Goal: Information Seeking & Learning: Learn about a topic

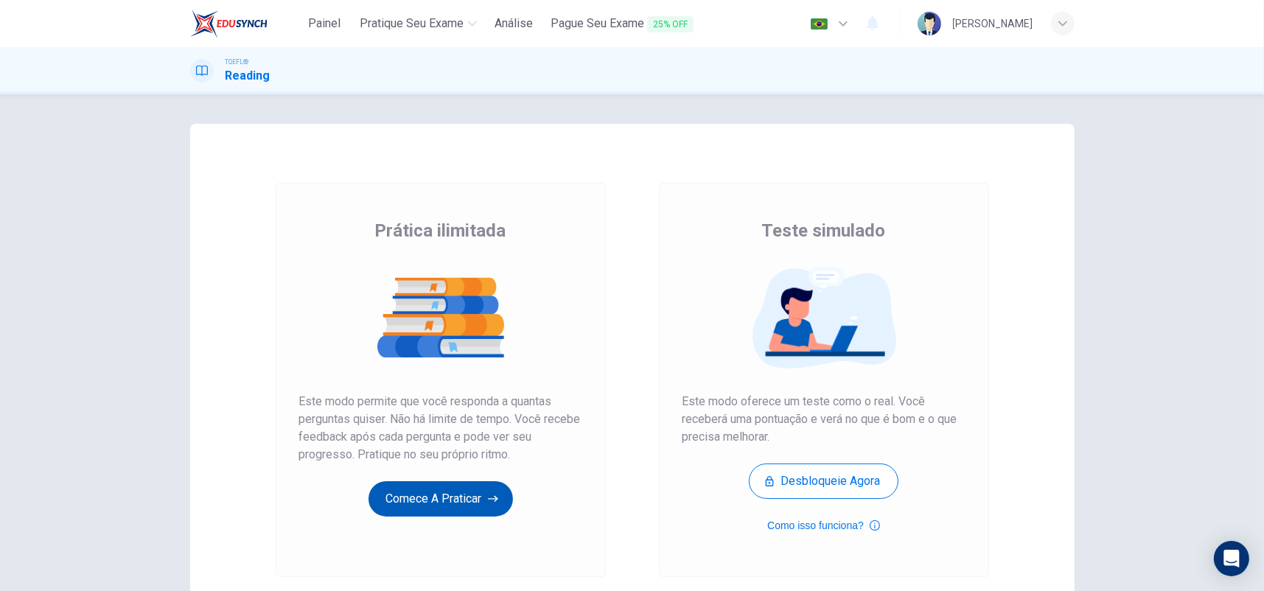
click at [464, 498] on button "Comece a praticar" at bounding box center [441, 498] width 144 height 35
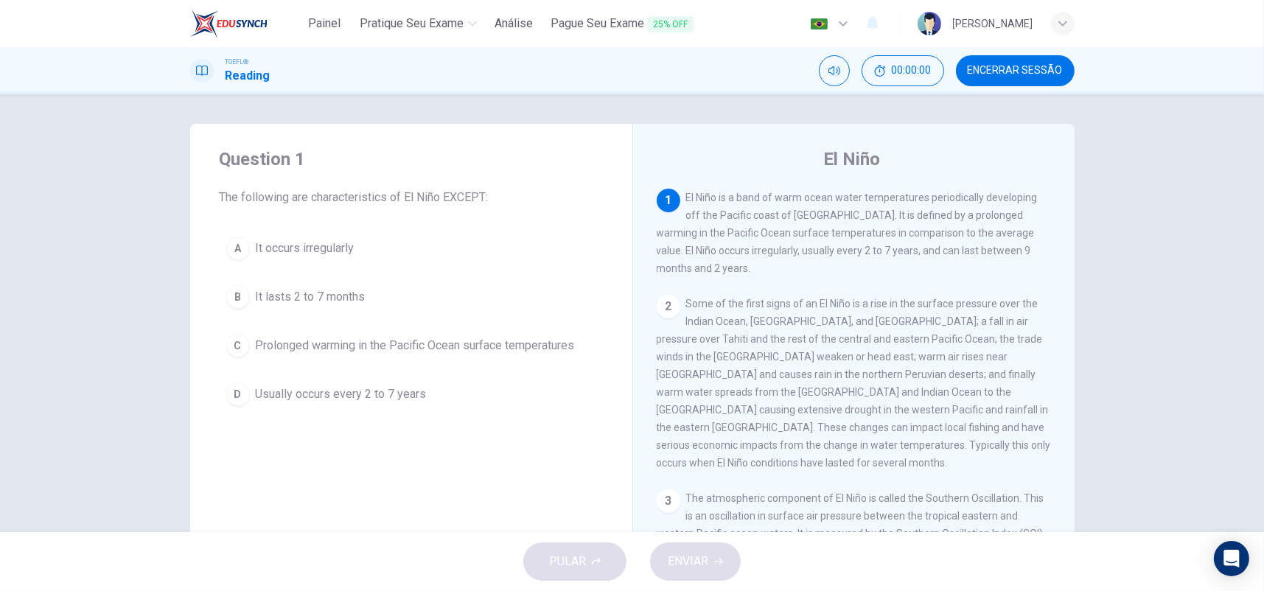
scroll to position [74, 0]
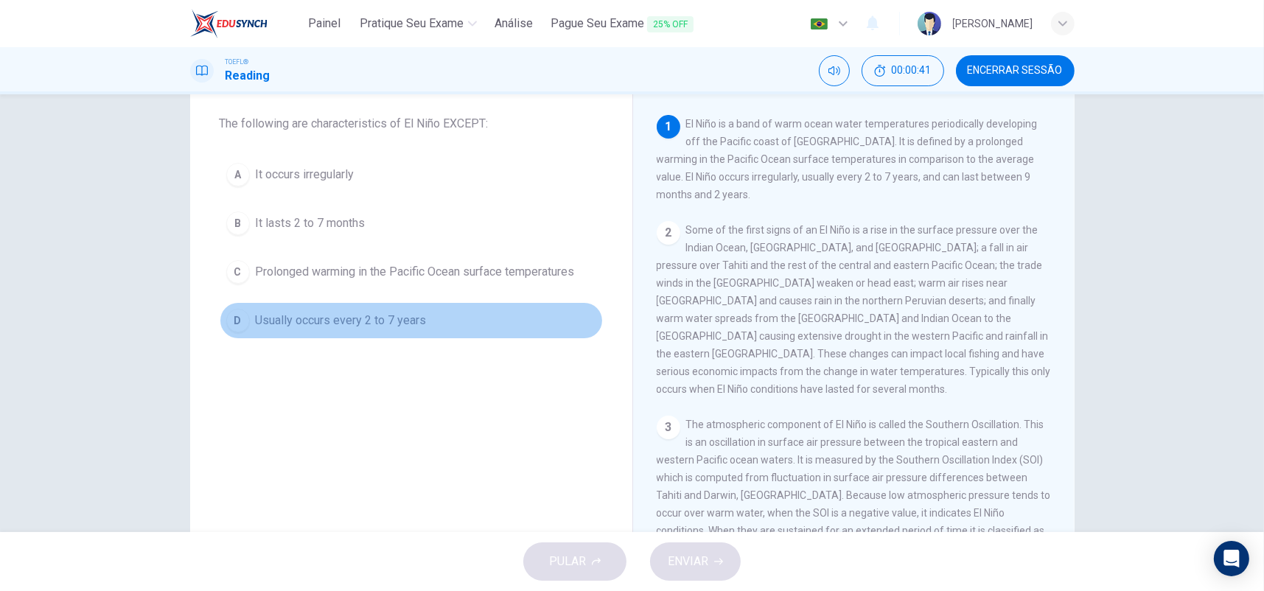
click at [384, 309] on button "D Usually occurs every 2 to 7 years" at bounding box center [411, 320] width 383 height 37
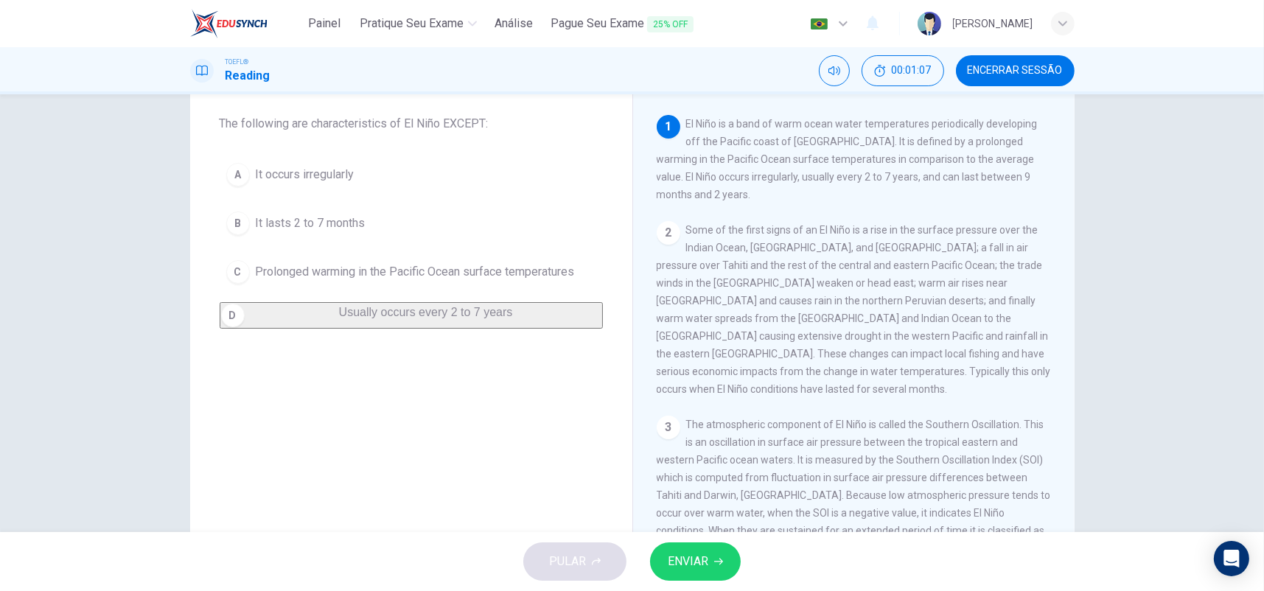
click at [371, 220] on button "B It lasts 2 to 7 months" at bounding box center [411, 223] width 383 height 37
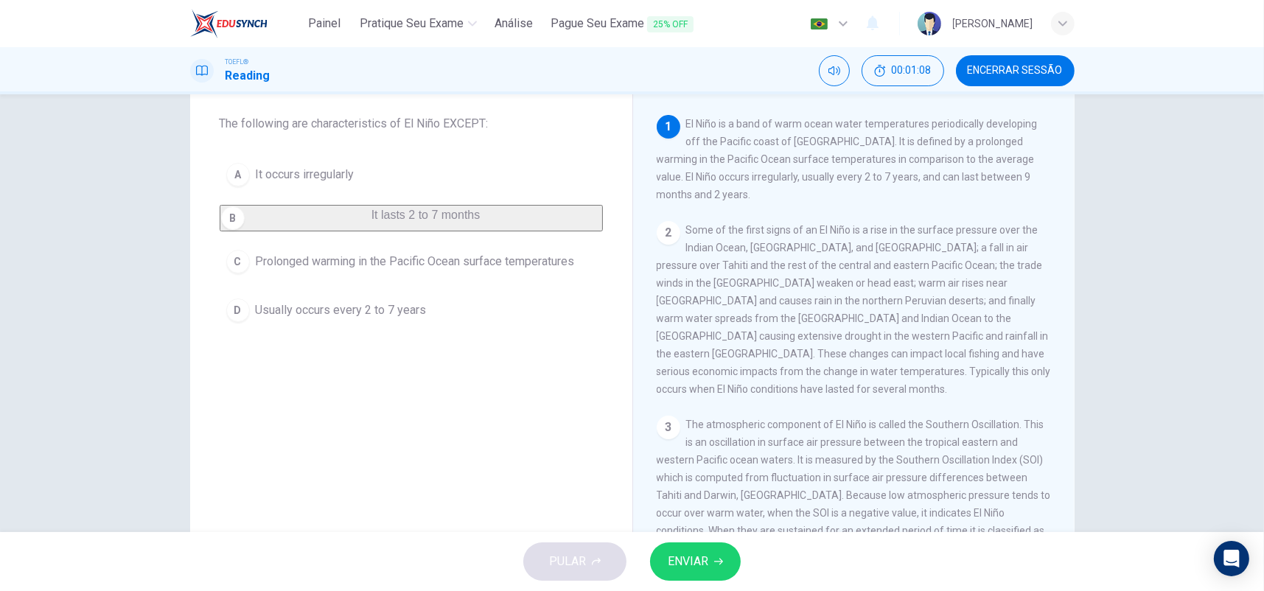
click at [708, 560] on span "ENVIAR" at bounding box center [688, 561] width 41 height 21
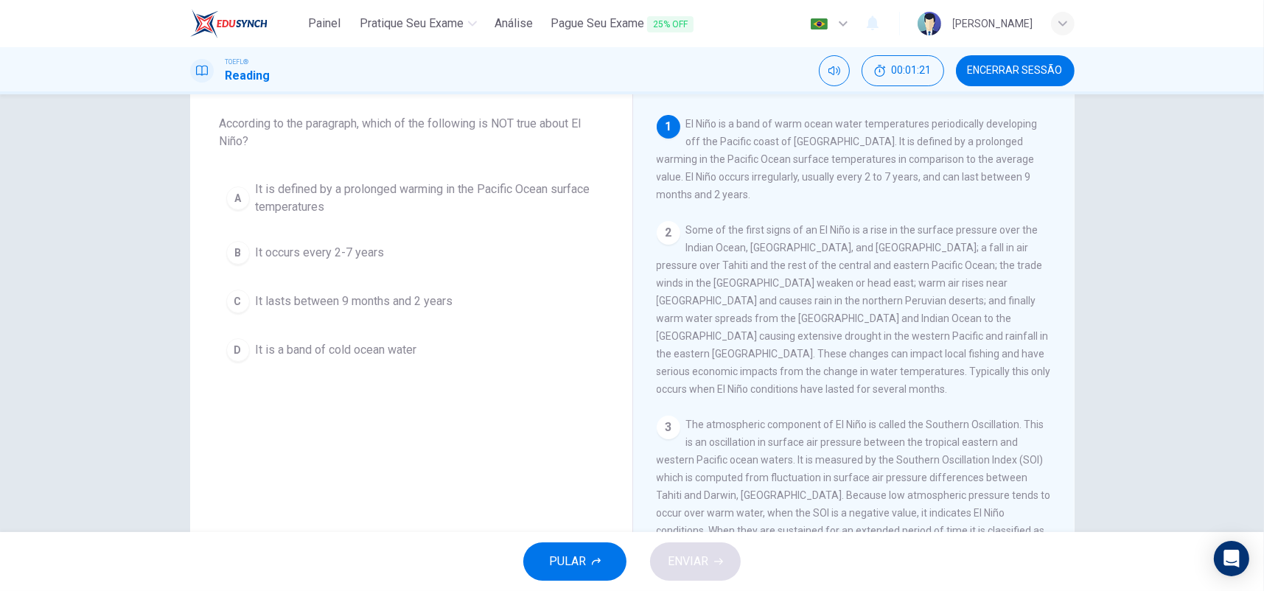
click at [374, 254] on span "It occurs every 2-7 years" at bounding box center [320, 253] width 129 height 18
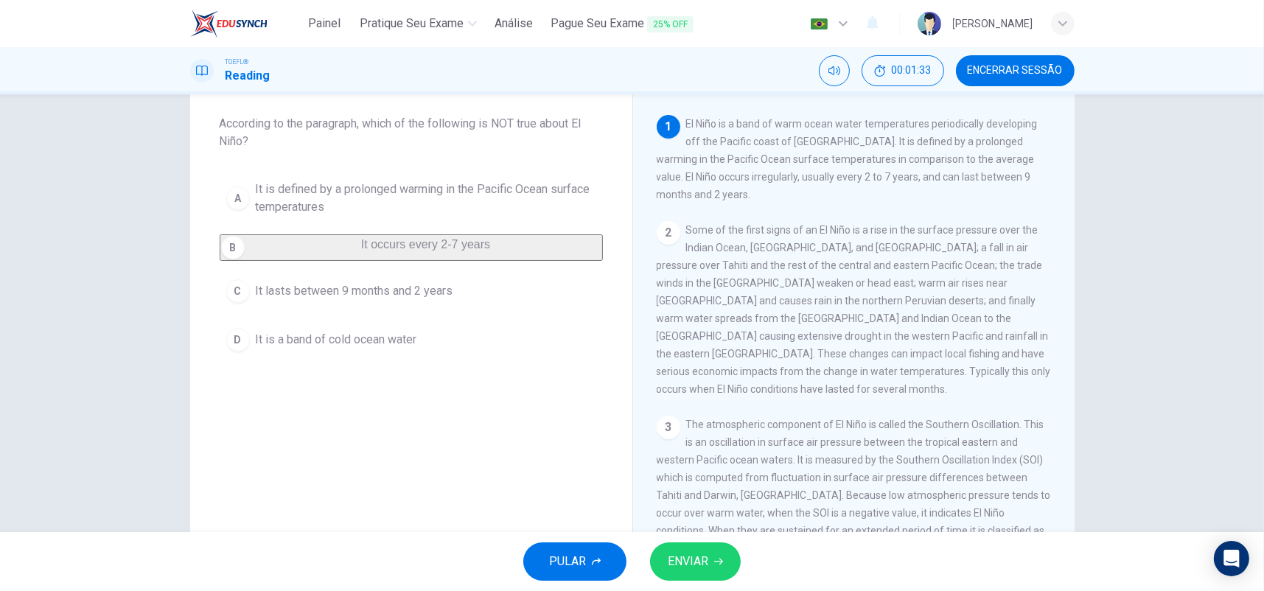
click at [436, 346] on button "D It is a band of cold ocean water" at bounding box center [411, 339] width 383 height 37
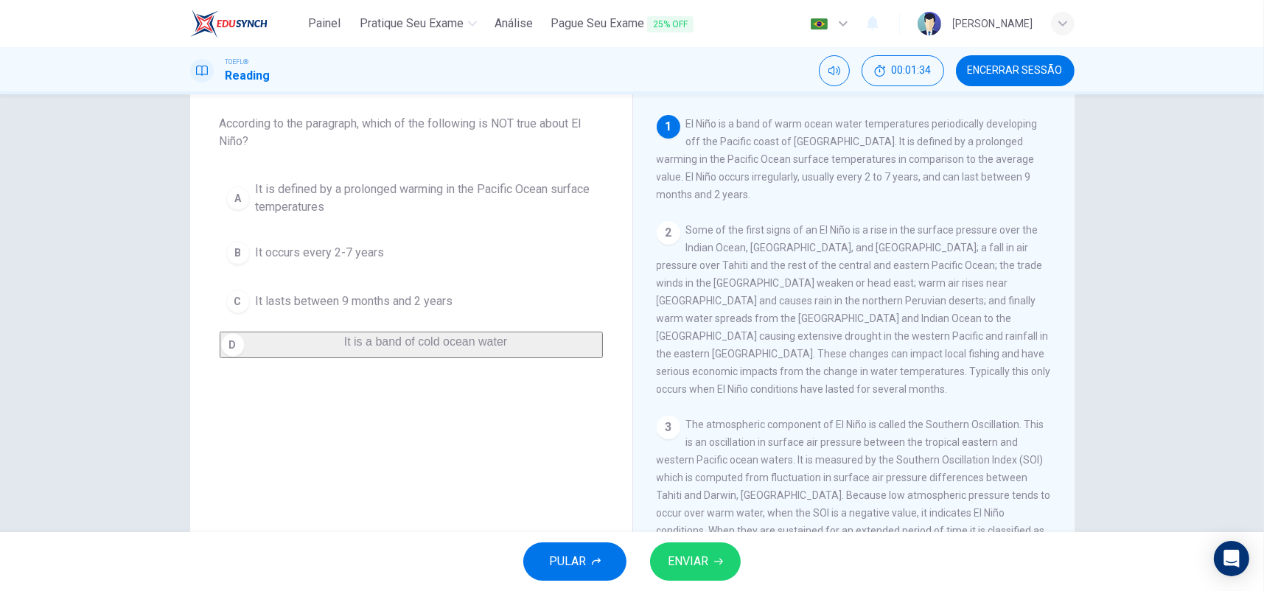
click at [732, 558] on button "ENVIAR" at bounding box center [695, 562] width 91 height 38
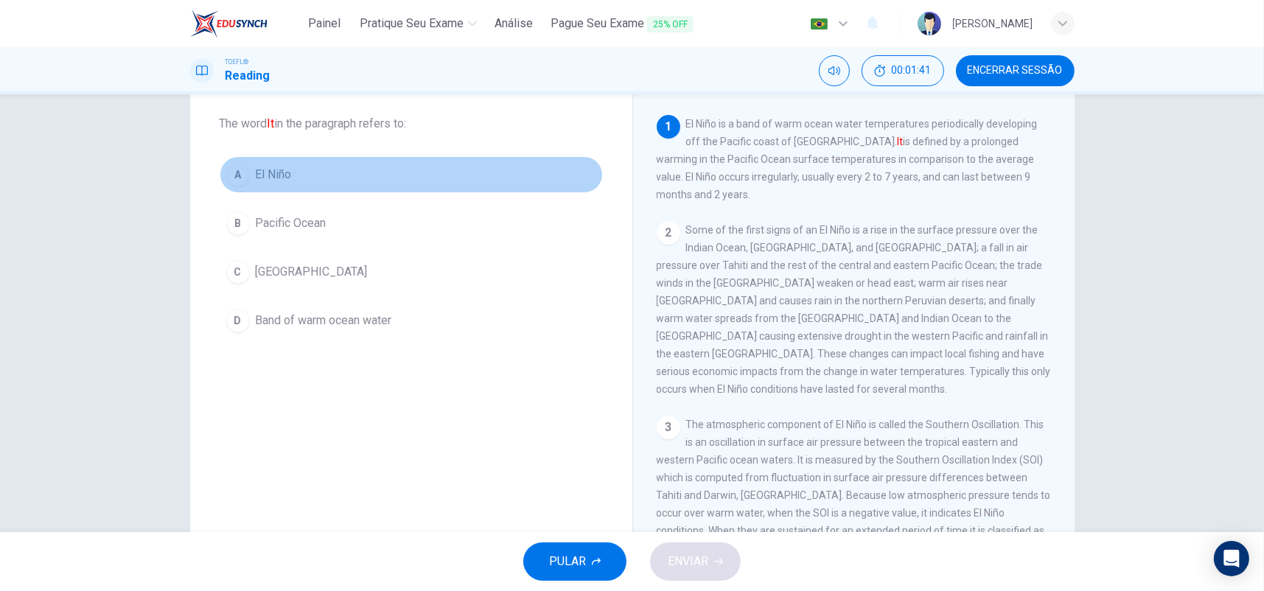
click at [271, 182] on span "El Niño" at bounding box center [274, 175] width 36 height 18
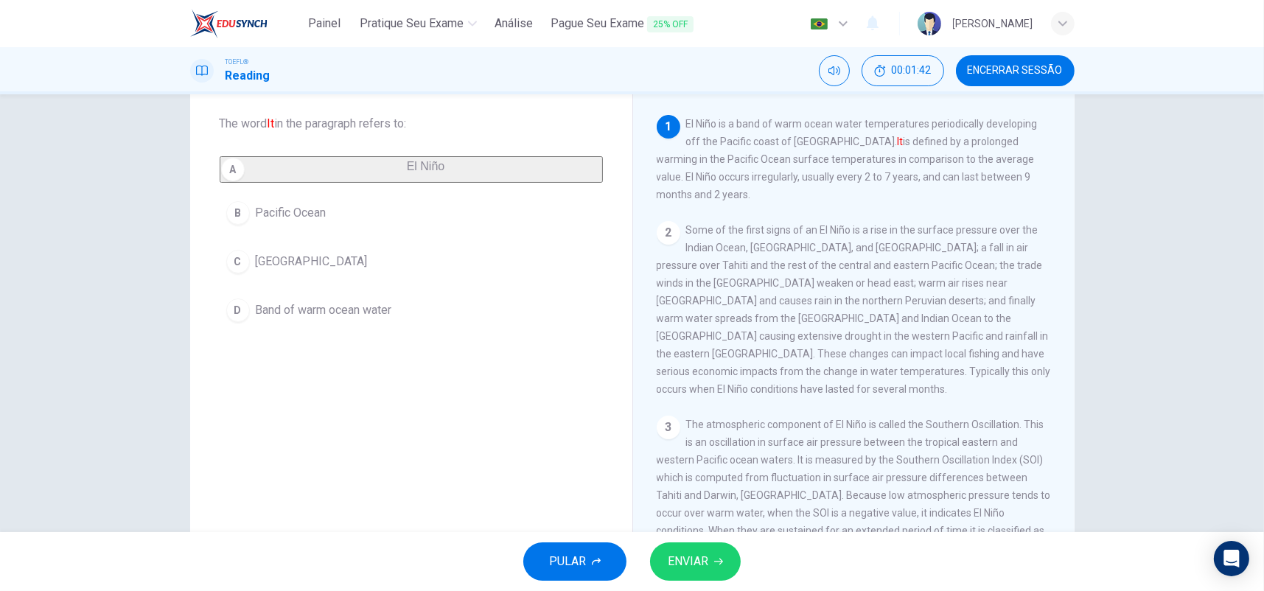
click at [690, 559] on span "ENVIAR" at bounding box center [688, 561] width 41 height 21
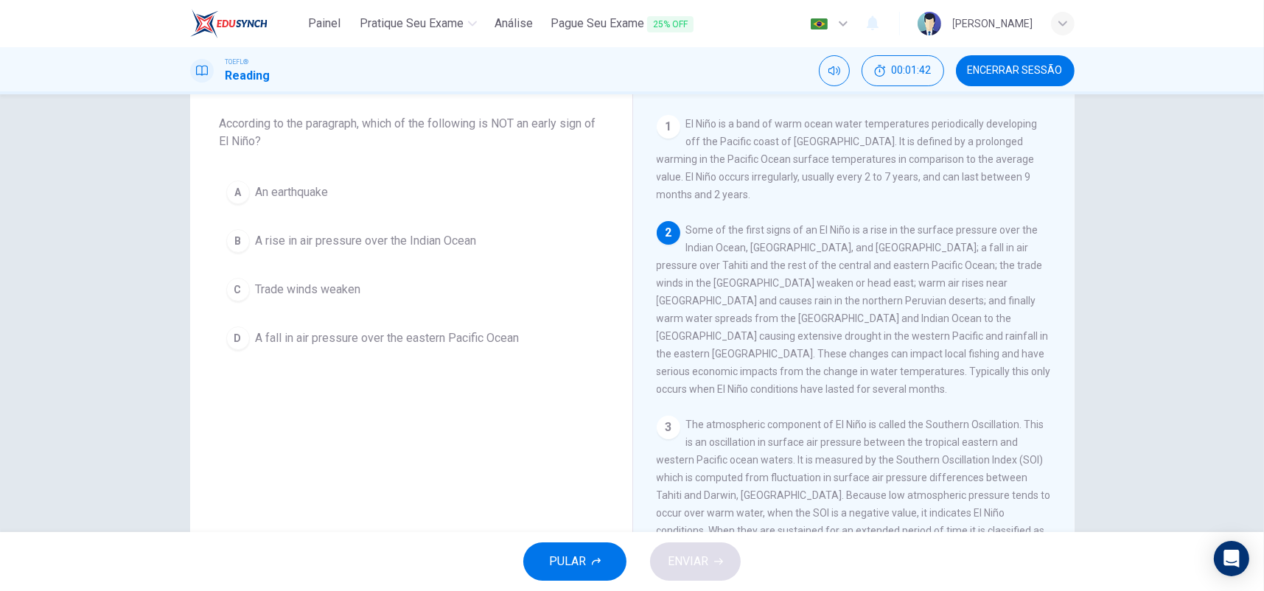
scroll to position [109, 0]
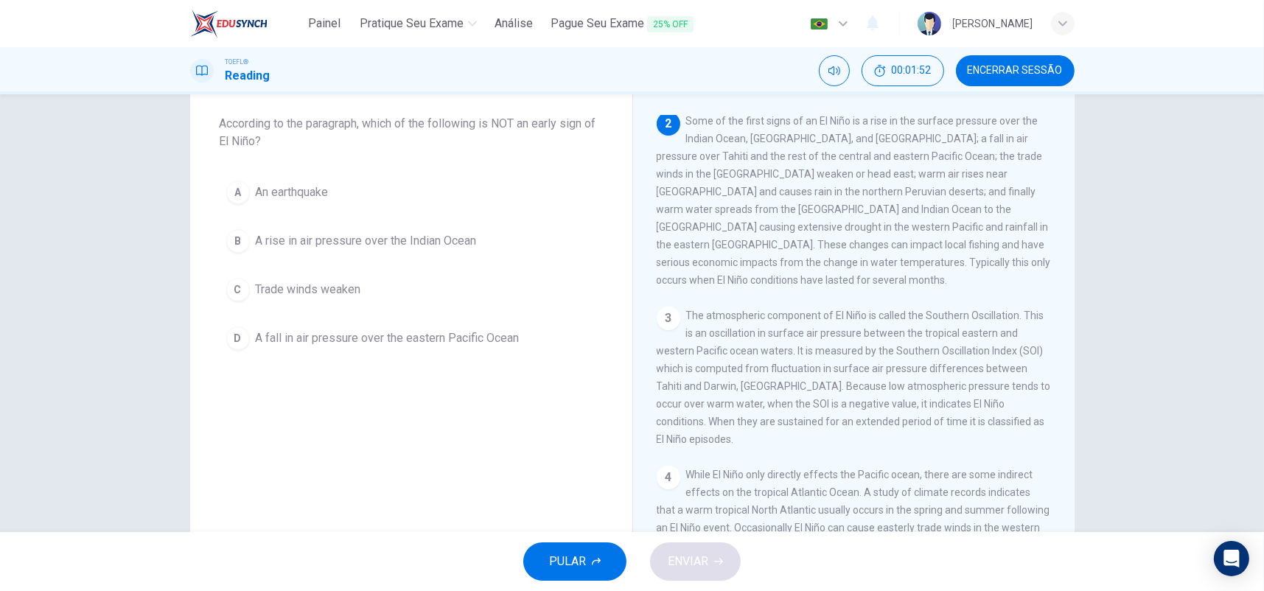
click at [311, 189] on span "An earthquake" at bounding box center [292, 193] width 73 height 18
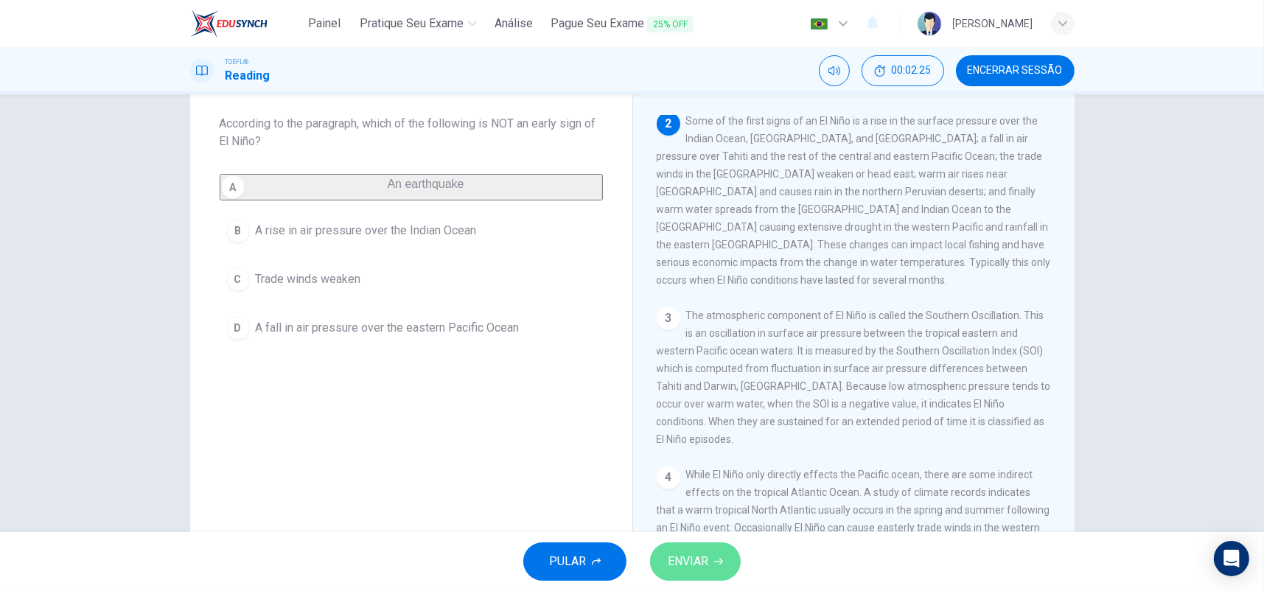
click at [703, 544] on button "ENVIAR" at bounding box center [695, 562] width 91 height 38
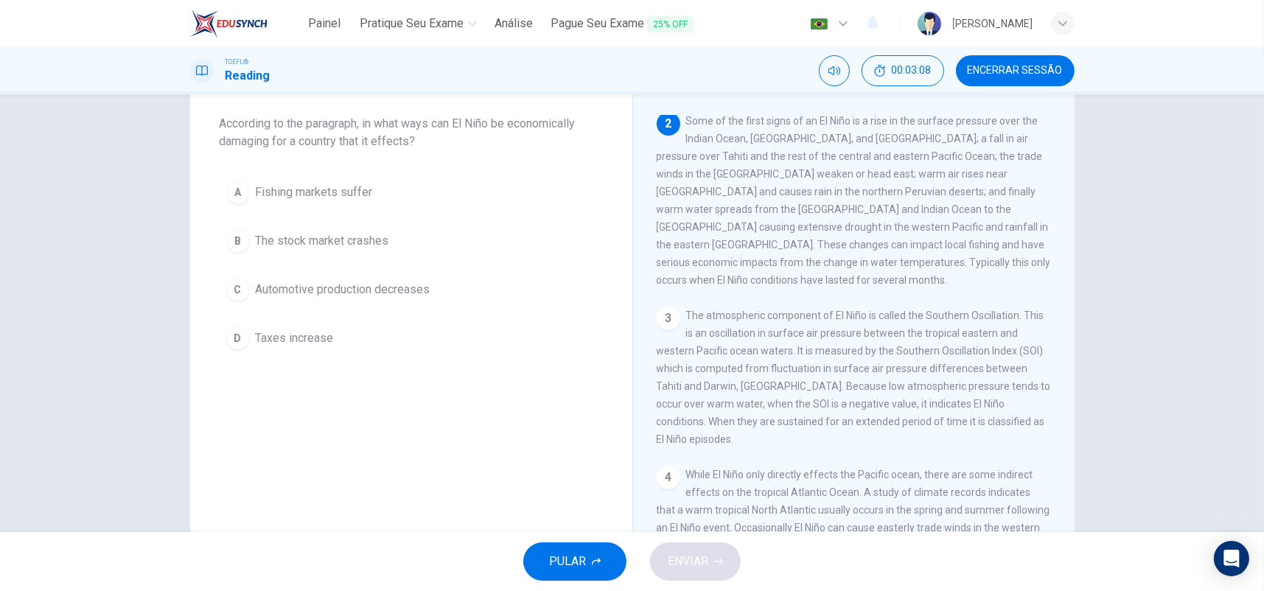
click at [350, 198] on span "Fishing markets suffer" at bounding box center [314, 193] width 117 height 18
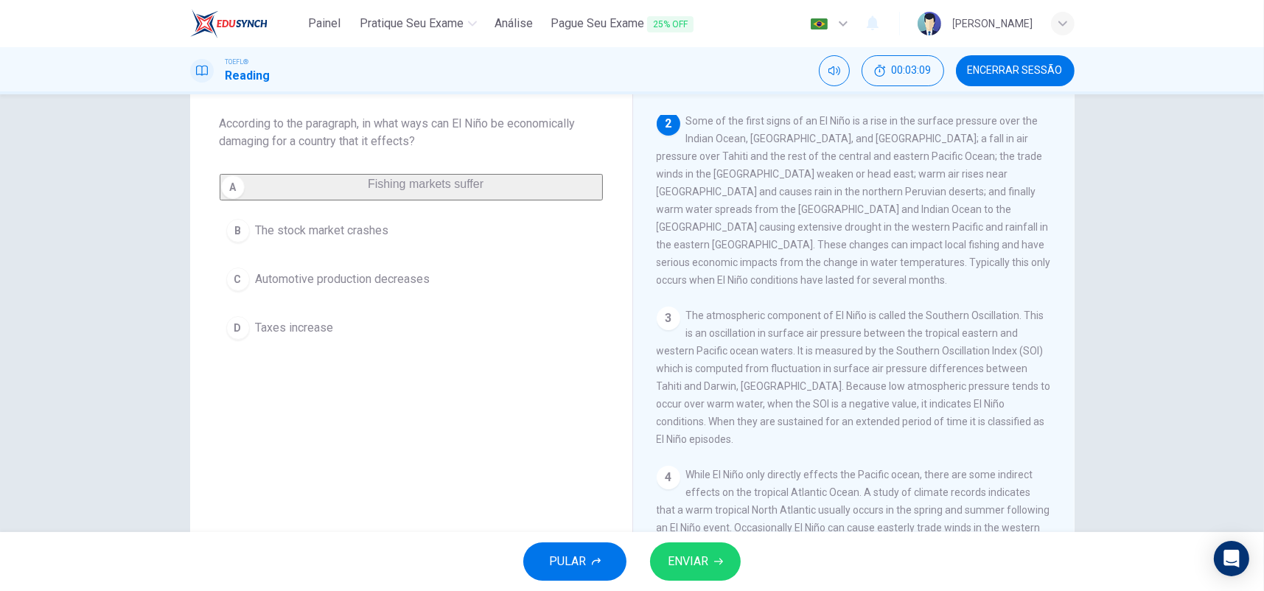
click at [708, 556] on span "ENVIAR" at bounding box center [688, 561] width 41 height 21
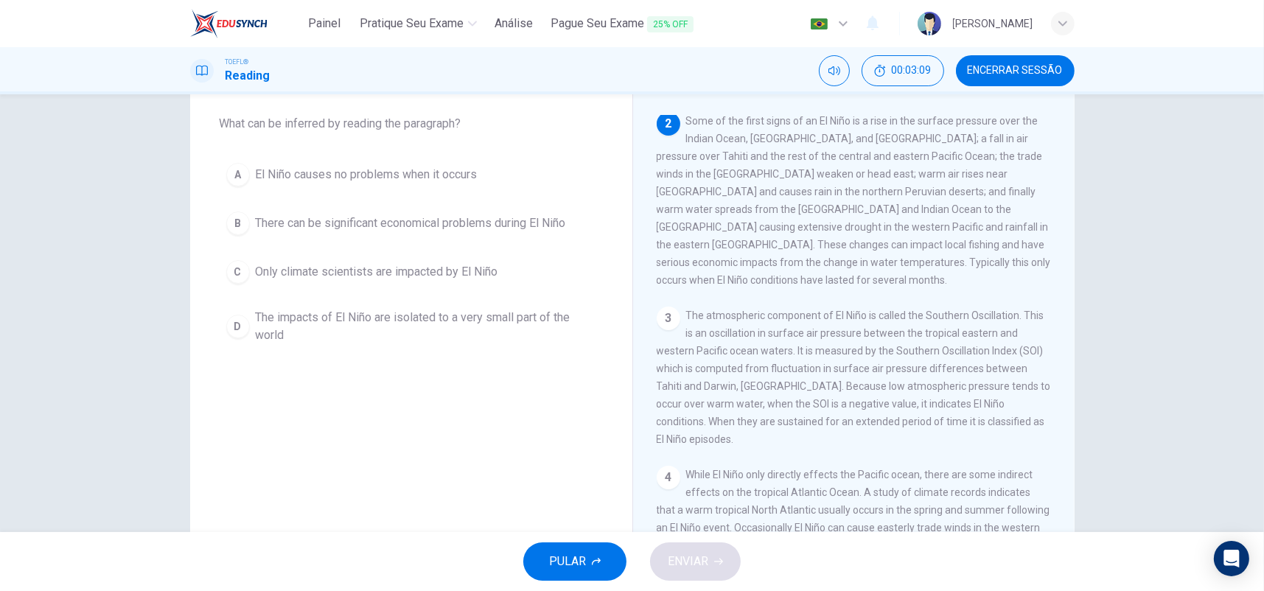
scroll to position [0, 0]
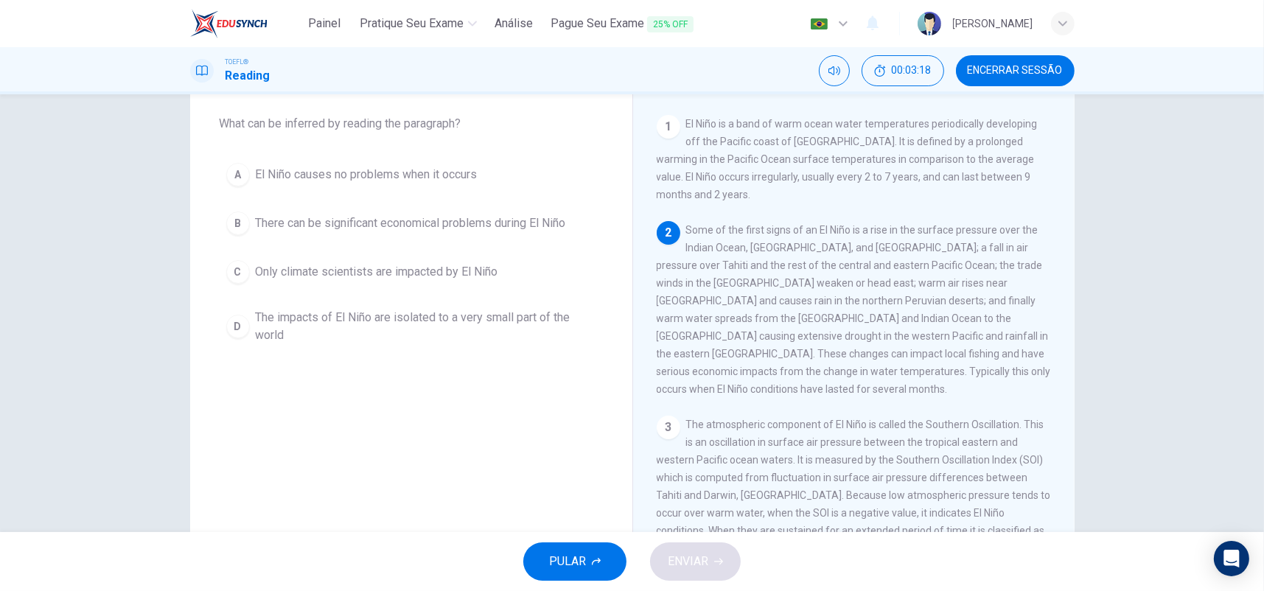
click at [405, 223] on span "There can be significant economical problems during El Niño" at bounding box center [411, 224] width 310 height 18
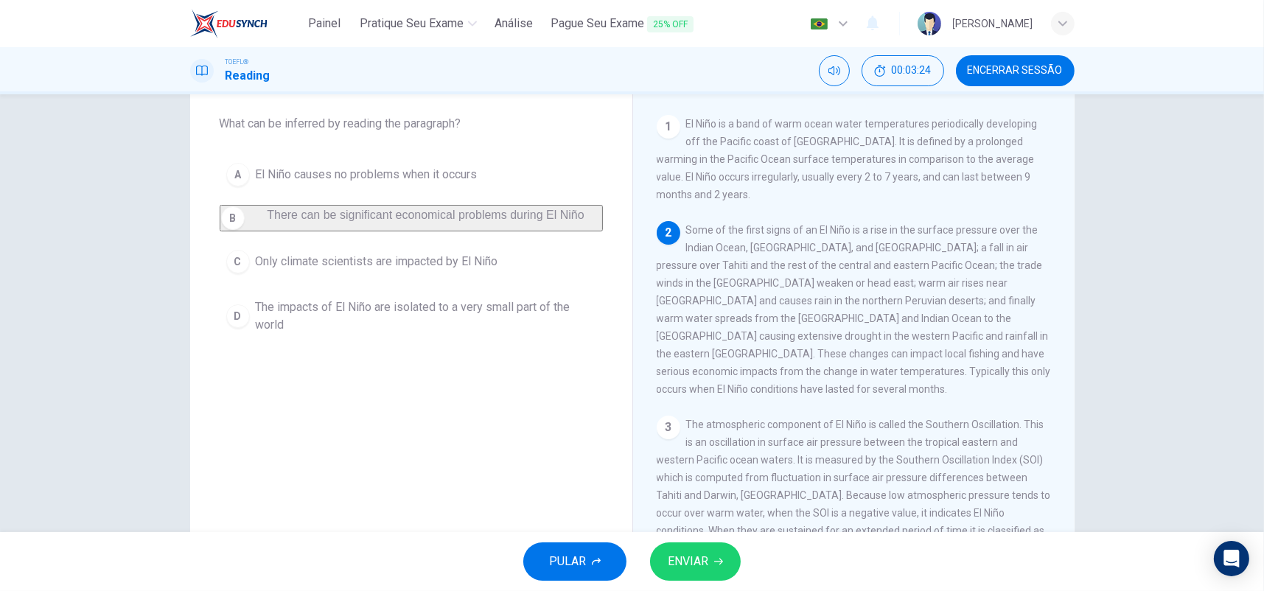
click at [715, 558] on icon "button" at bounding box center [718, 561] width 9 height 9
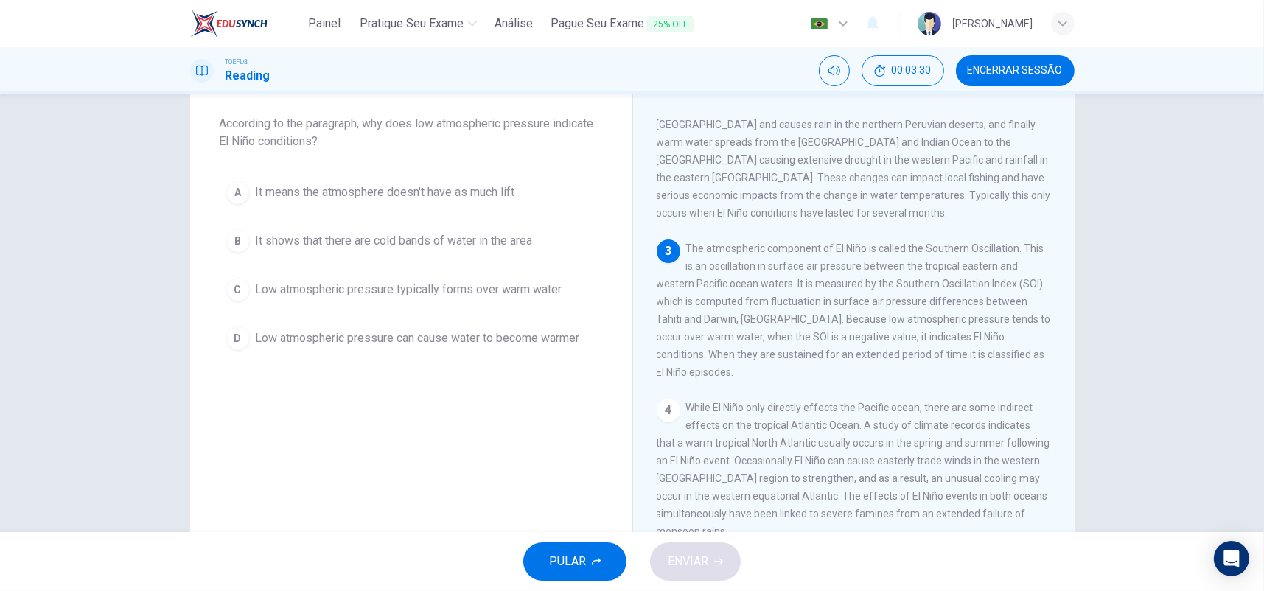
scroll to position [178, 0]
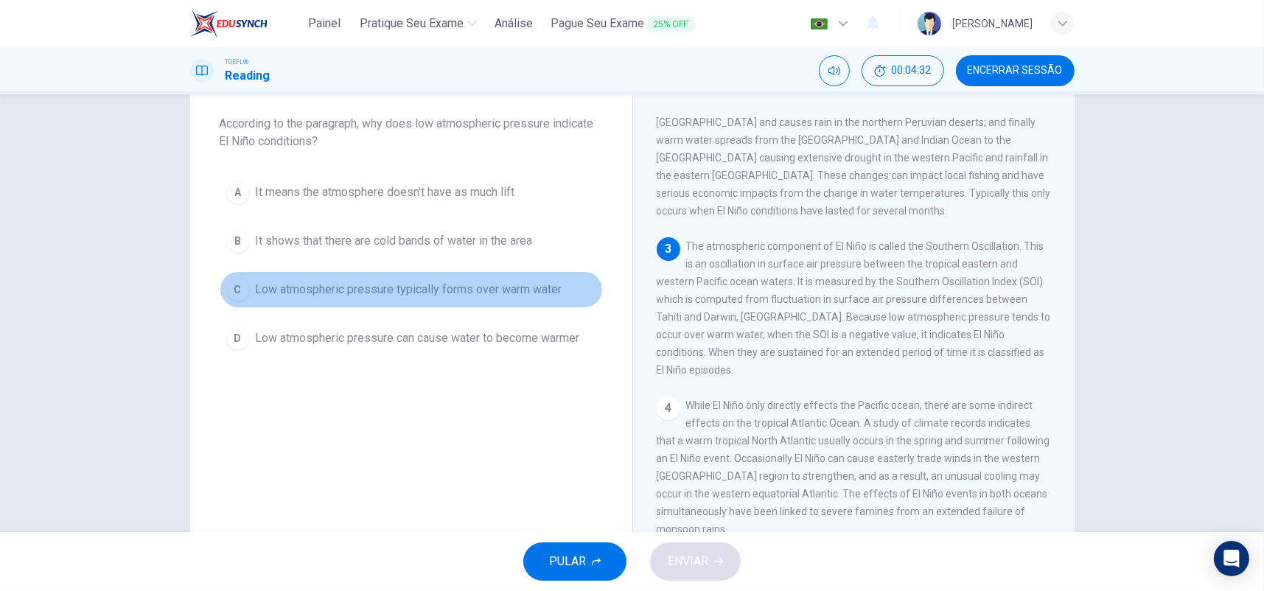
click at [450, 290] on span "Low atmospheric pressure typically forms over warm water" at bounding box center [409, 290] width 307 height 18
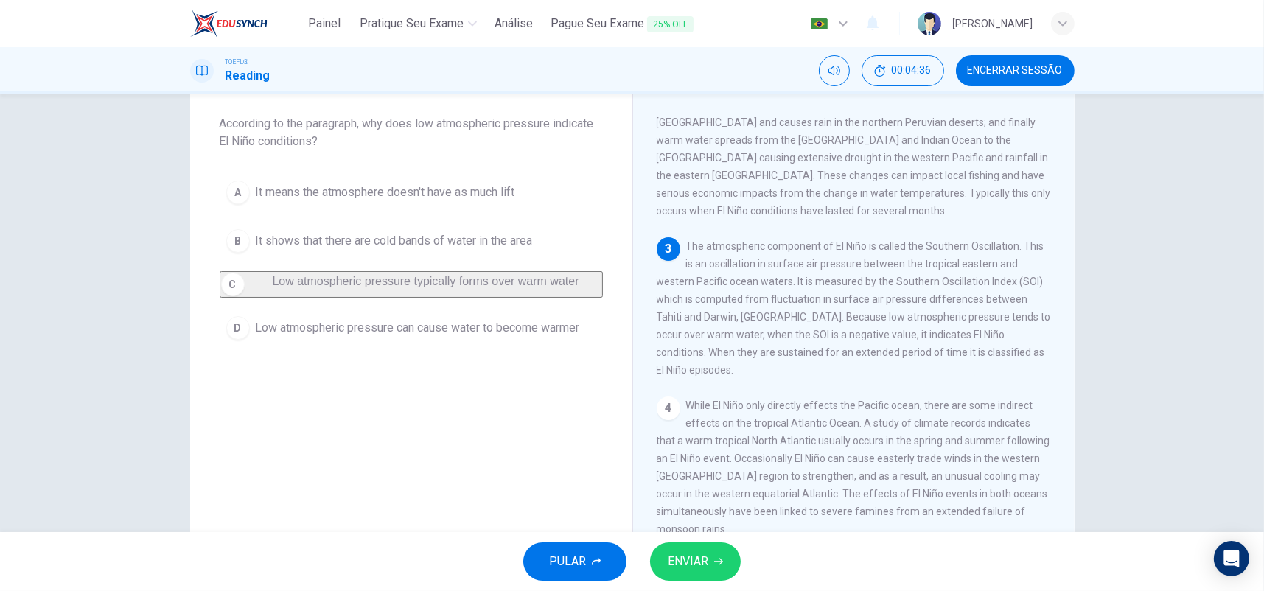
click at [682, 554] on span "ENVIAR" at bounding box center [688, 561] width 41 height 21
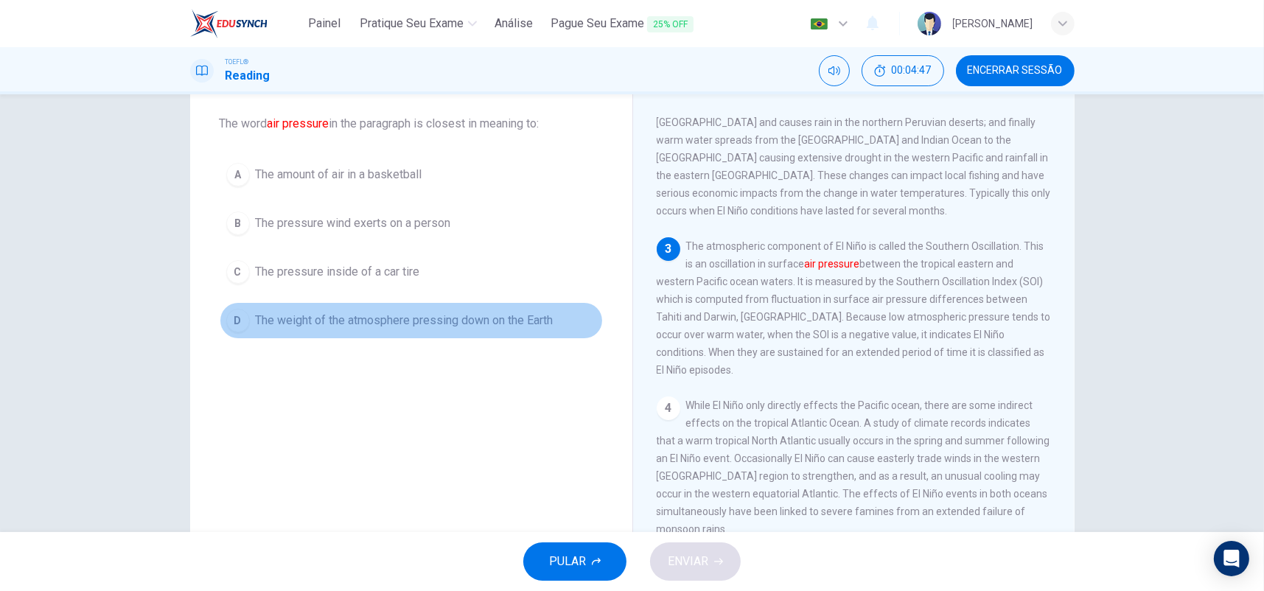
click at [362, 321] on span "The weight of the atmosphere pressing down on the Earth" at bounding box center [405, 321] width 298 height 18
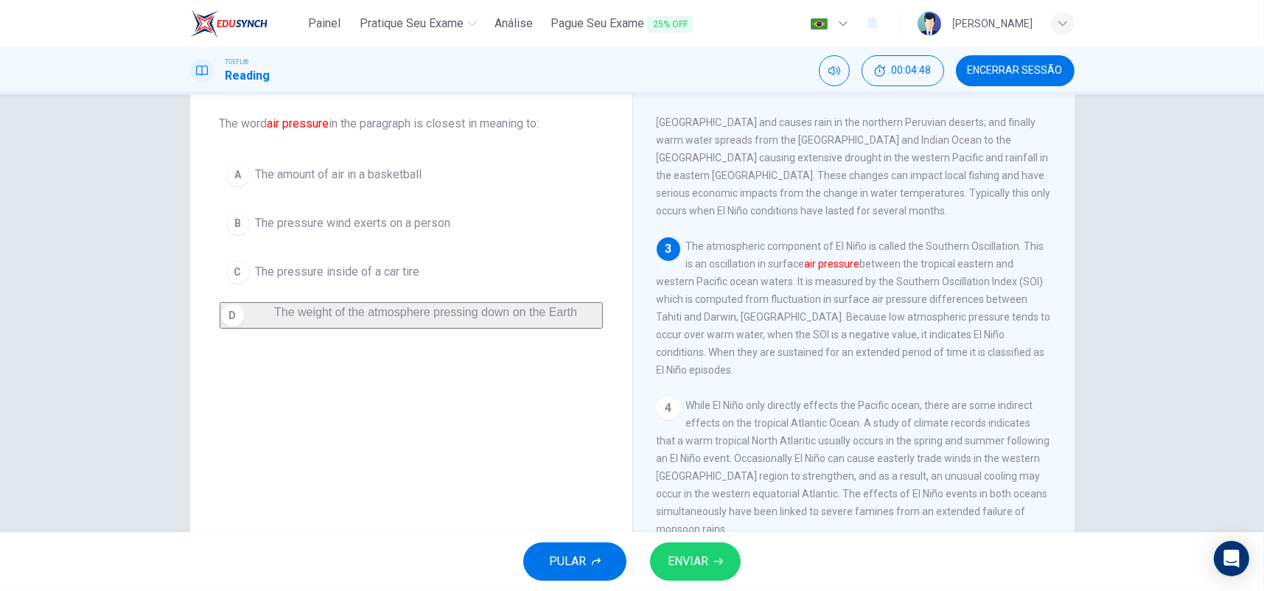
drag, startPoint x: 708, startPoint y: 558, endPoint x: 694, endPoint y: 533, distance: 29.1
click at [706, 558] on button "ENVIAR" at bounding box center [695, 562] width 91 height 38
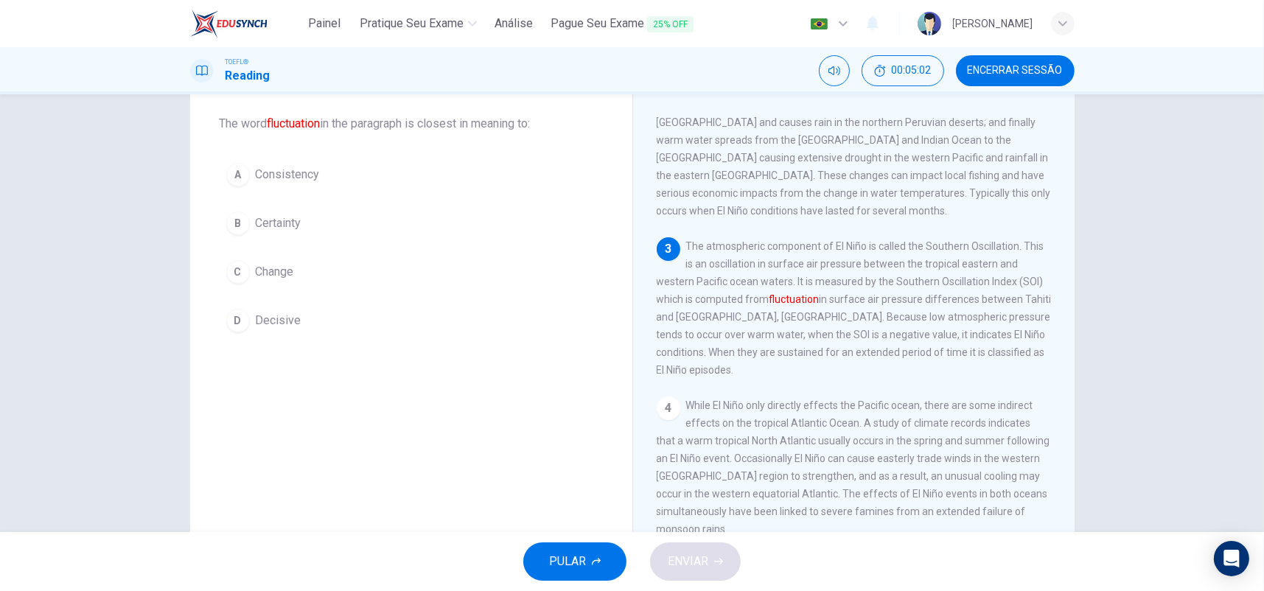
click at [274, 276] on span "Change" at bounding box center [275, 272] width 38 height 18
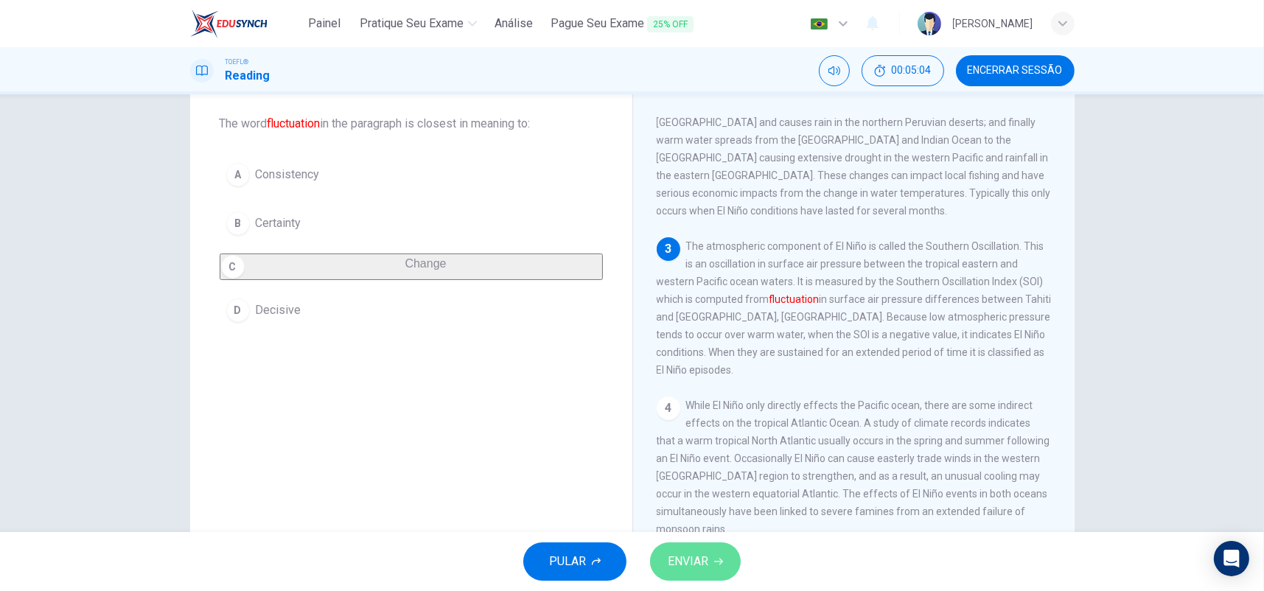
click at [689, 552] on span "ENVIAR" at bounding box center [688, 561] width 41 height 21
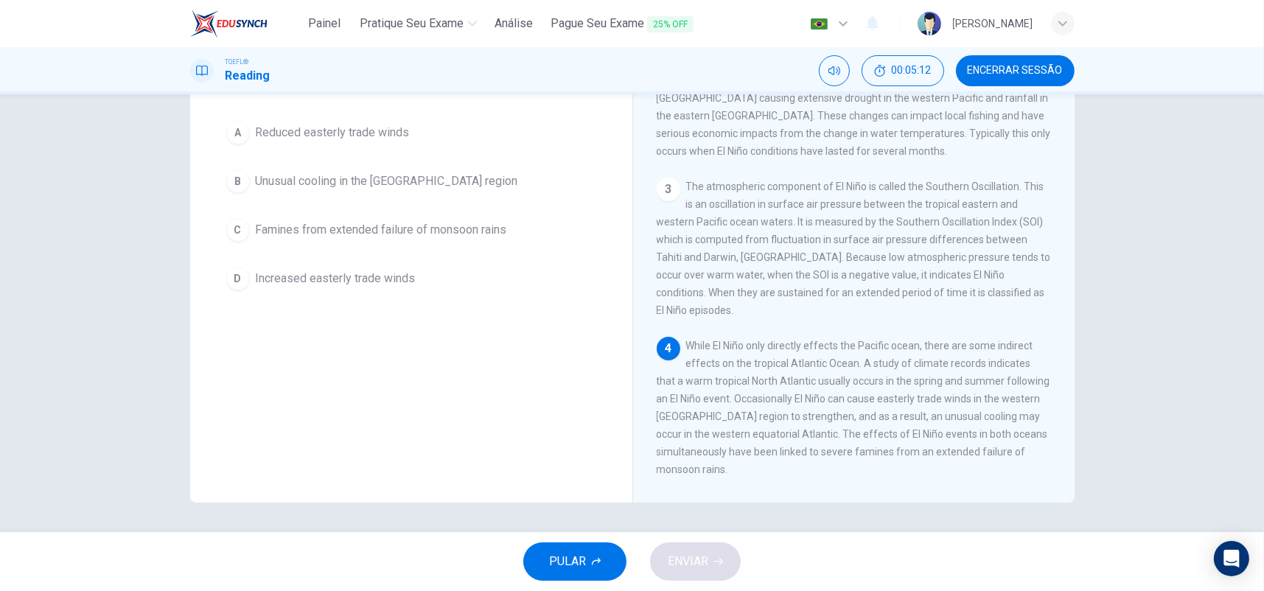
scroll to position [60, 0]
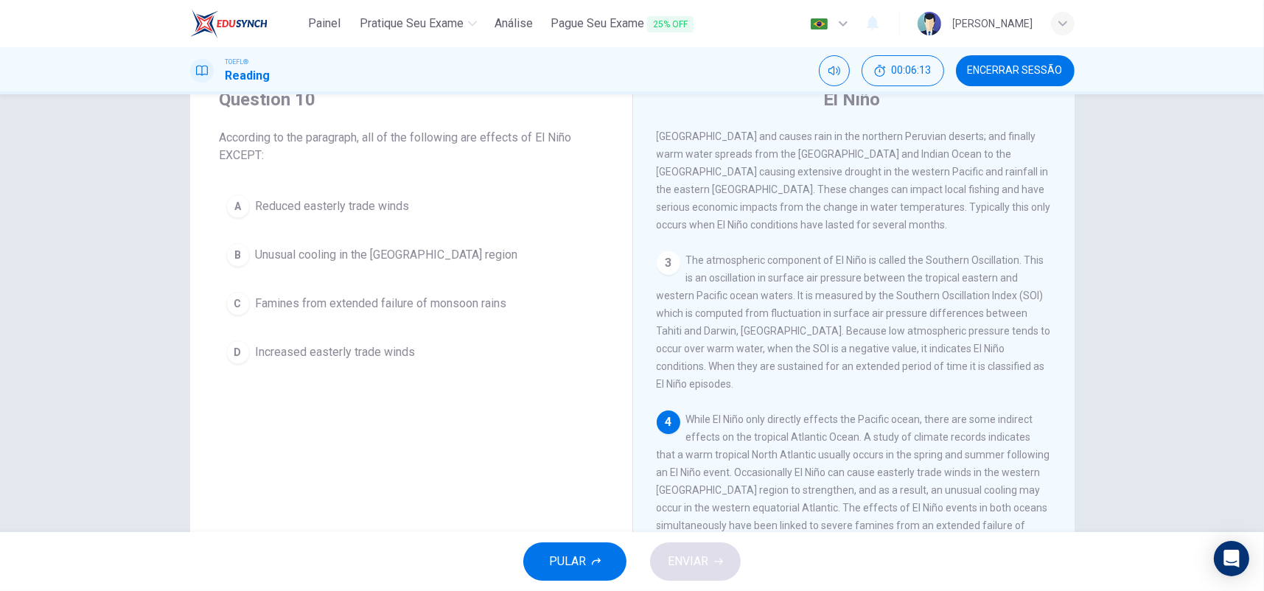
click at [406, 206] on button "A Reduced easterly trade winds" at bounding box center [411, 206] width 383 height 37
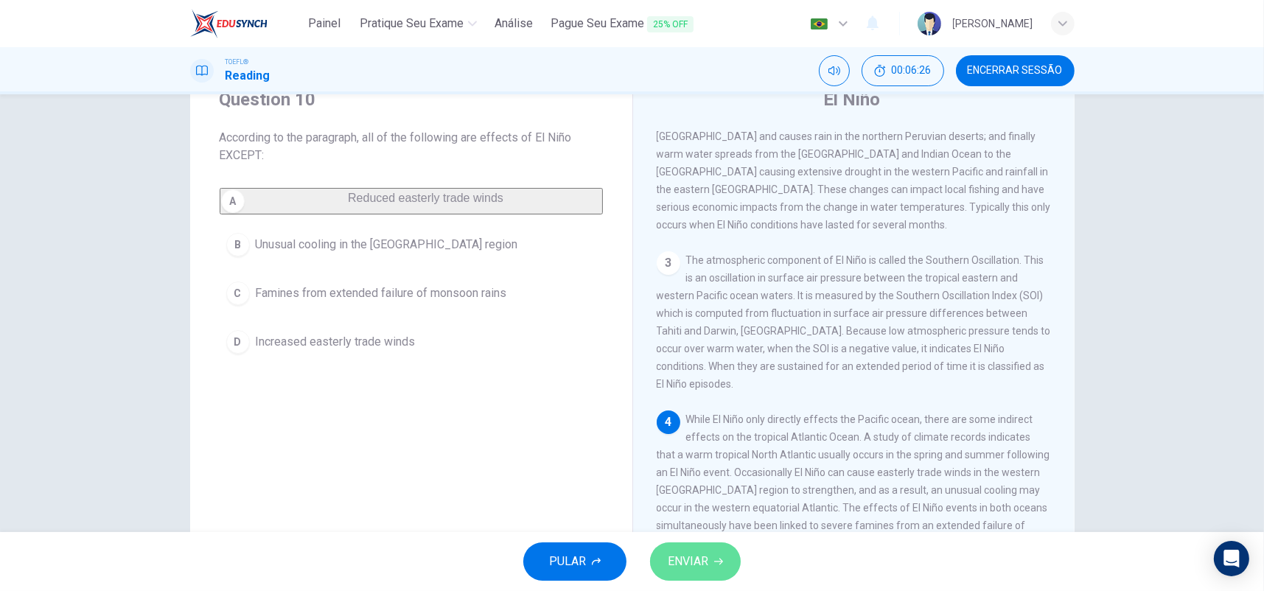
click at [713, 548] on button "ENVIAR" at bounding box center [695, 562] width 91 height 38
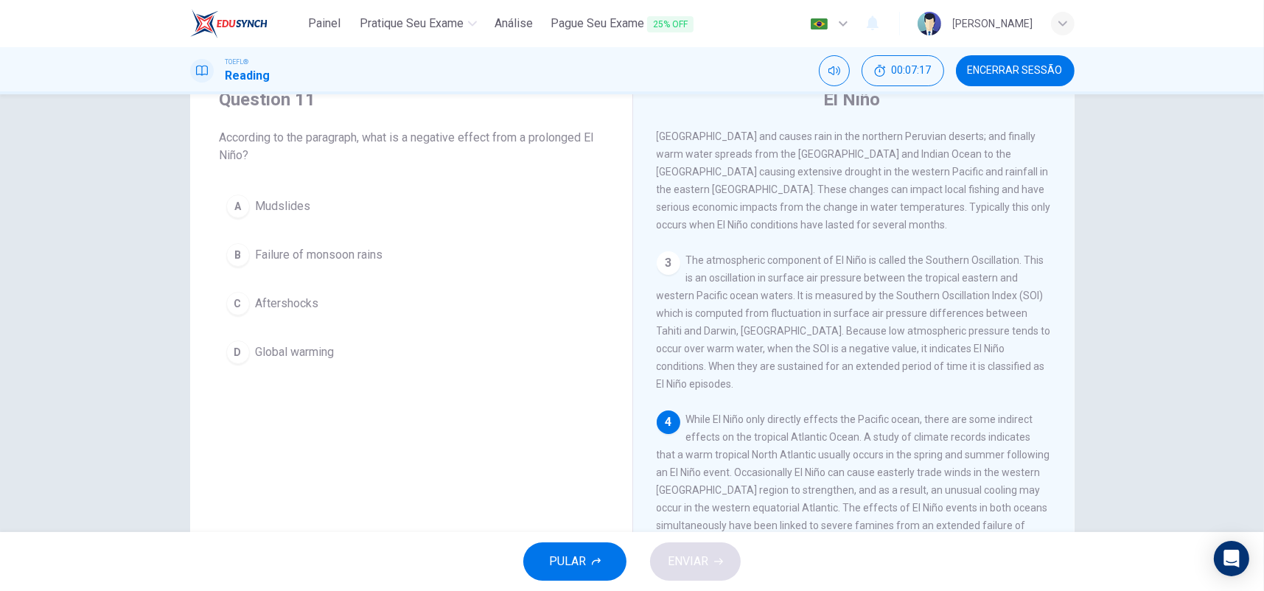
click at [344, 248] on span "Failure of monsoon rains" at bounding box center [320, 255] width 128 height 18
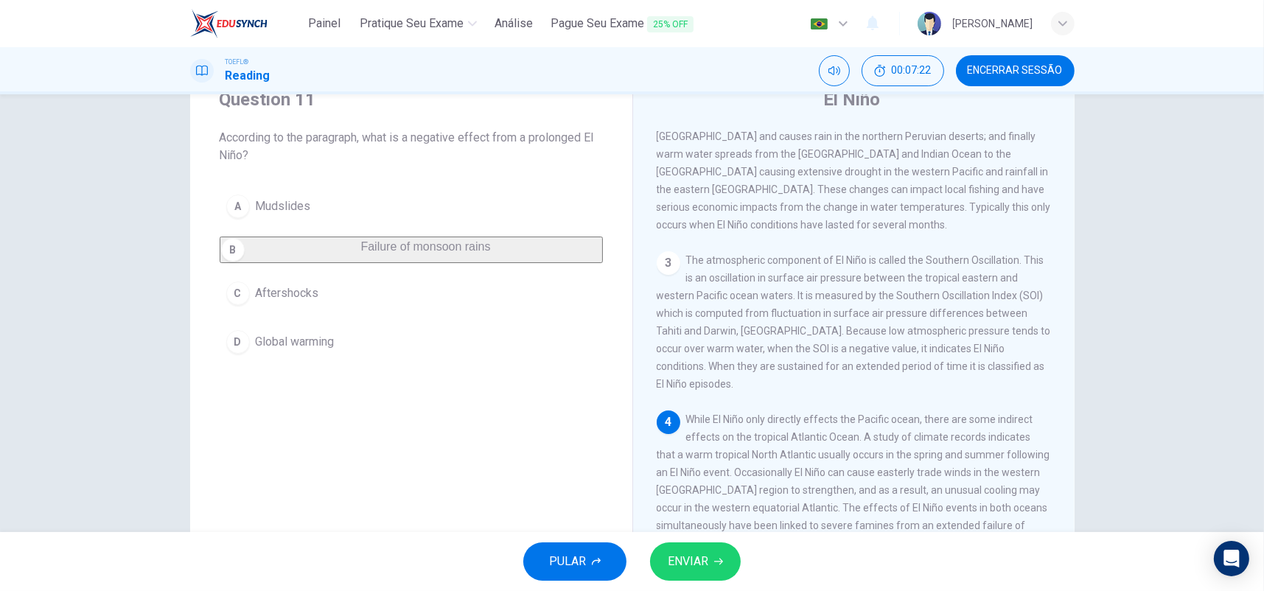
click at [681, 560] on span "ENVIAR" at bounding box center [688, 561] width 41 height 21
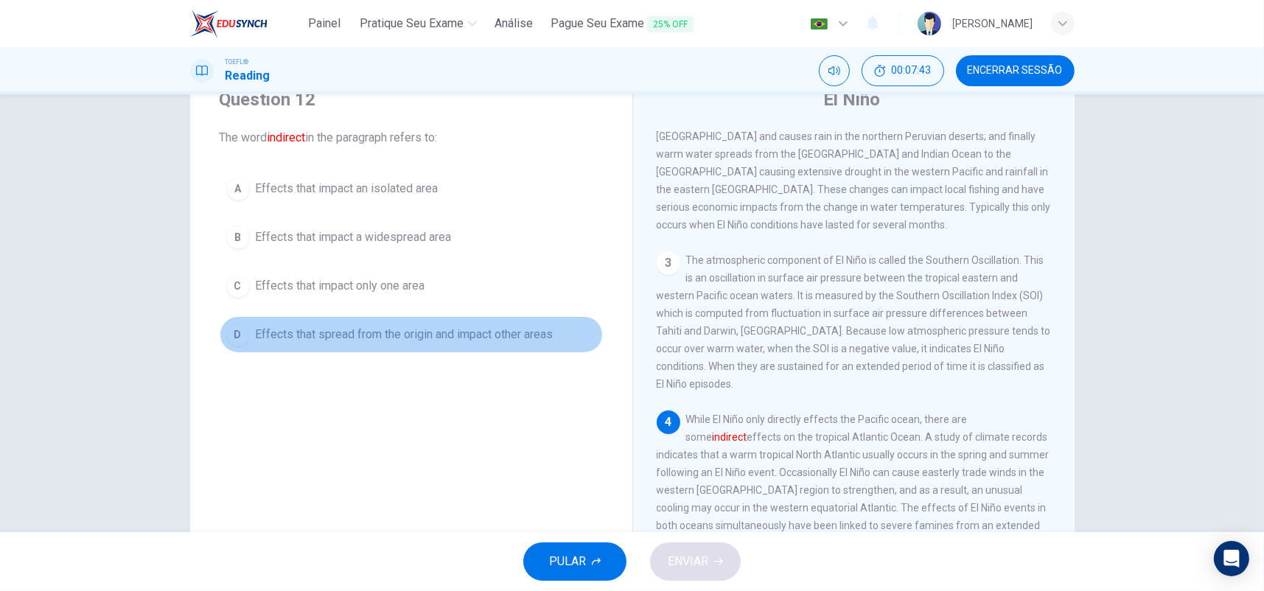
click at [451, 331] on span "Effects that spread from the origin and impact other areas" at bounding box center [405, 335] width 298 height 18
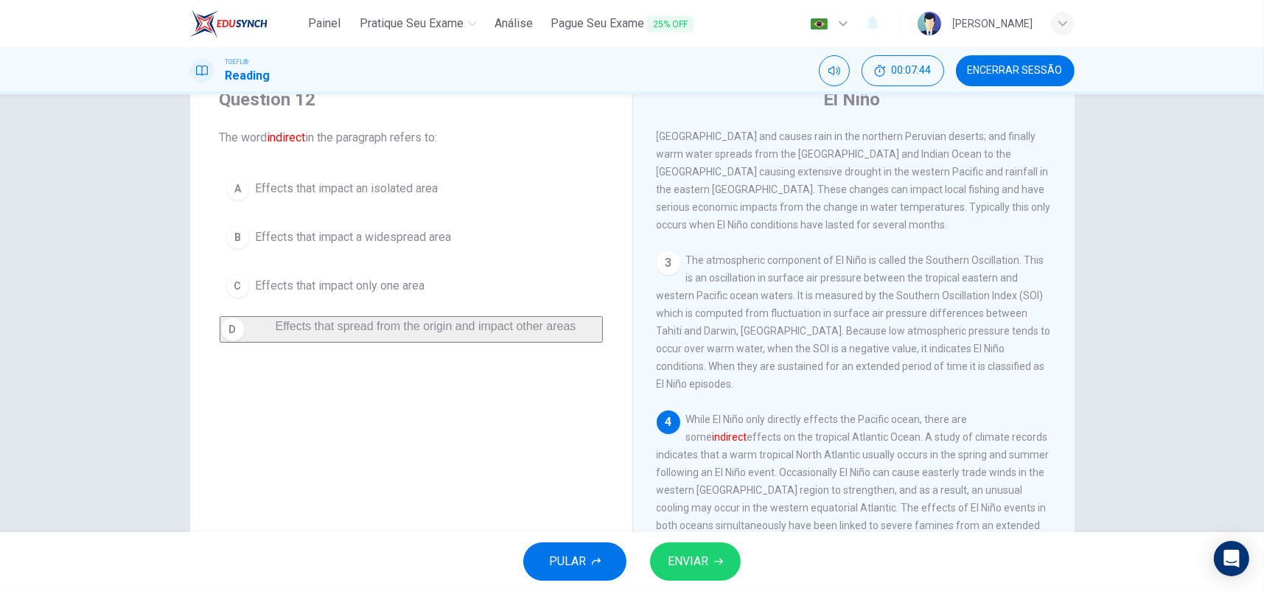
click at [700, 562] on span "ENVIAR" at bounding box center [688, 561] width 41 height 21
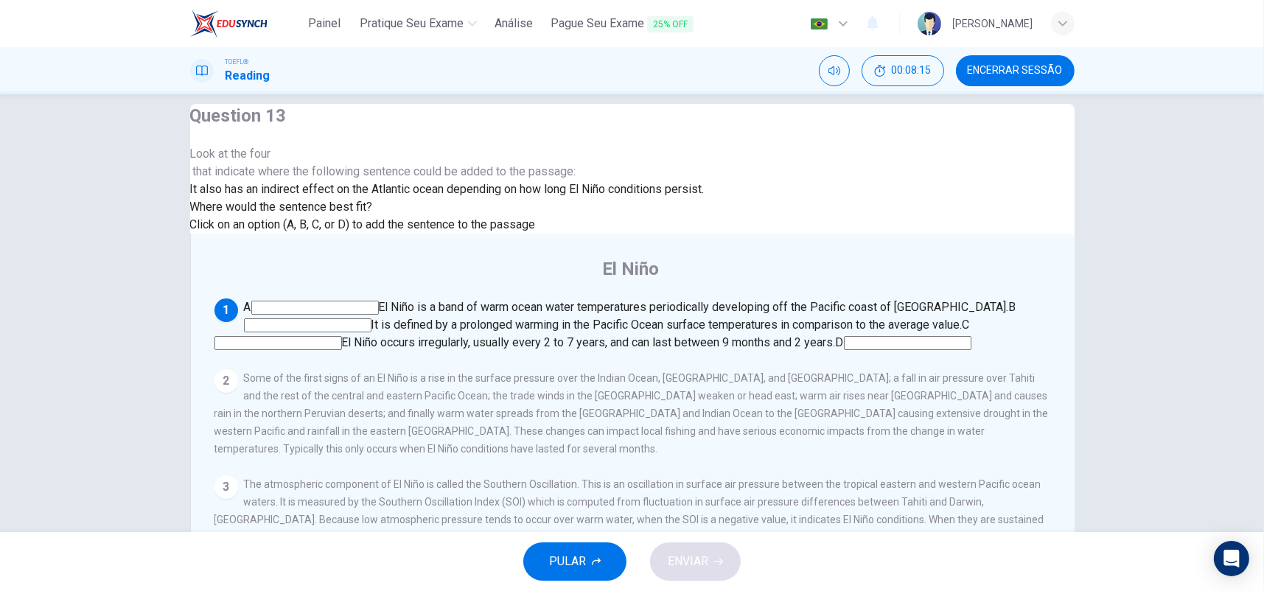
scroll to position [0, 0]
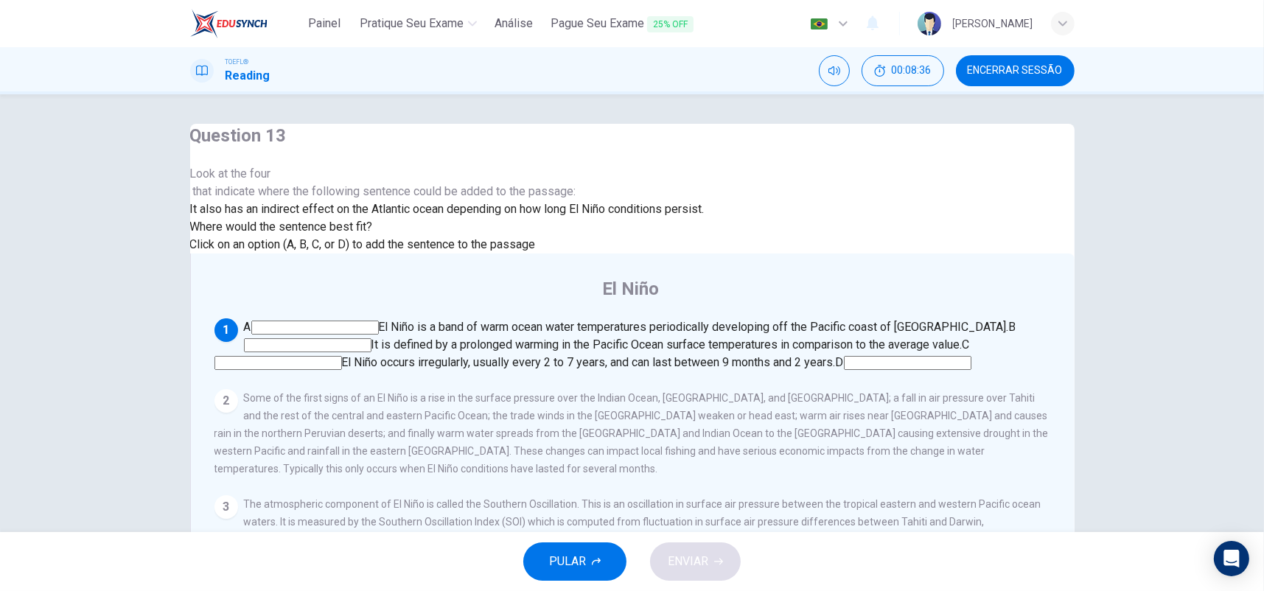
click at [342, 356] on input at bounding box center [279, 363] width 128 height 14
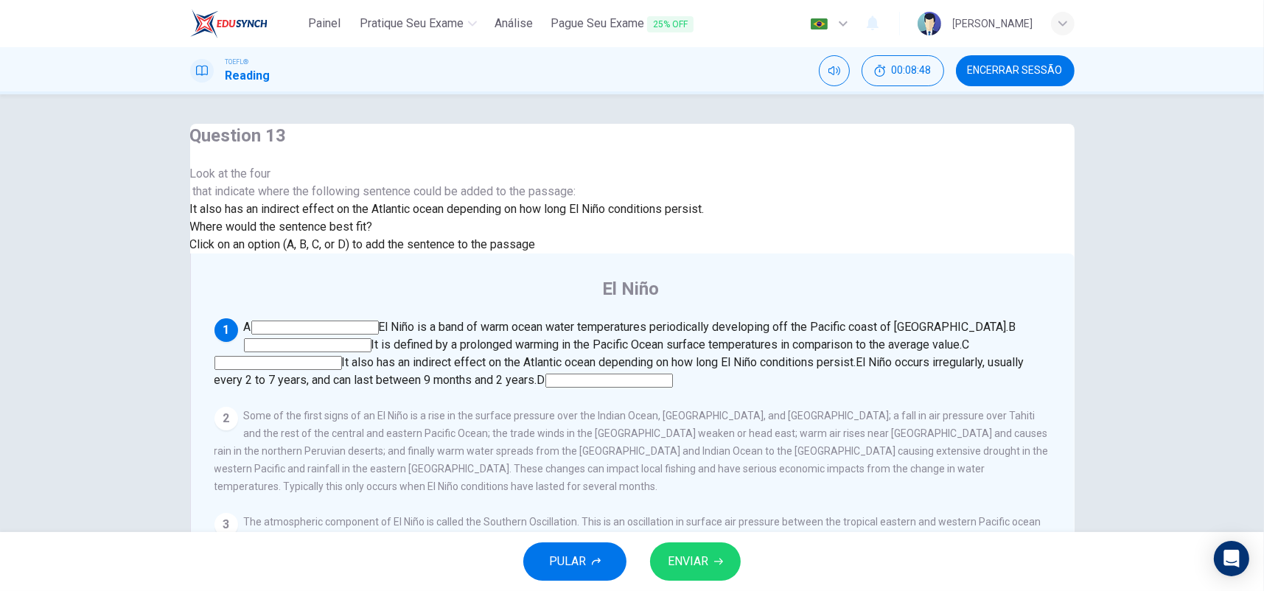
click at [696, 561] on span "ENVIAR" at bounding box center [688, 561] width 41 height 21
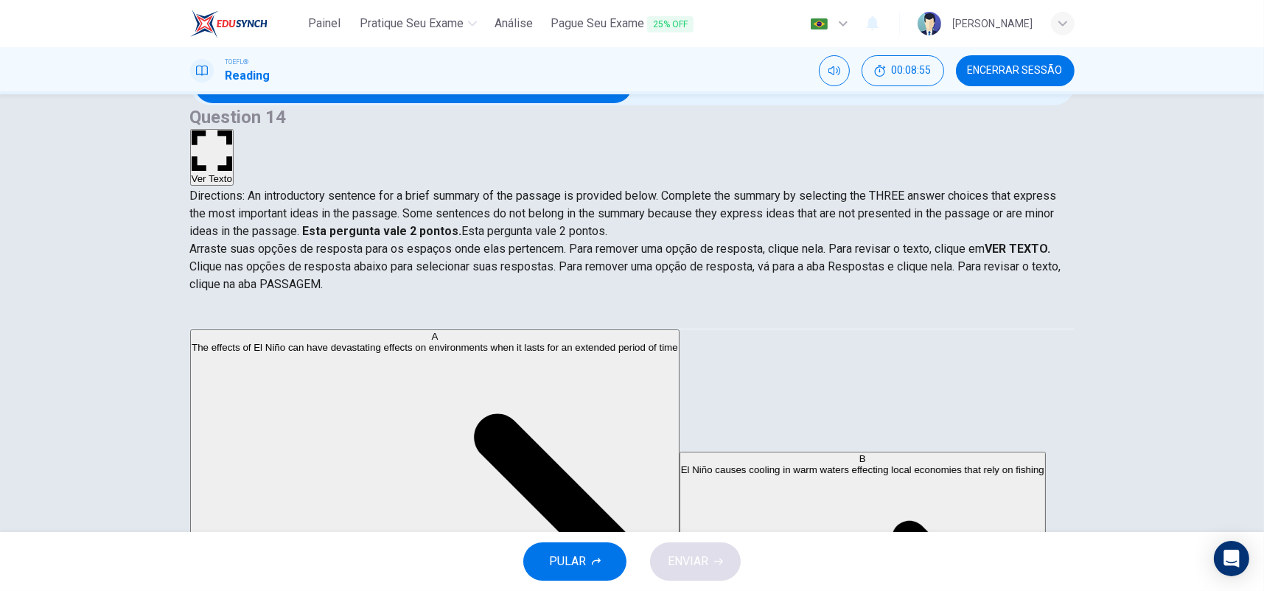
scroll to position [133, 0]
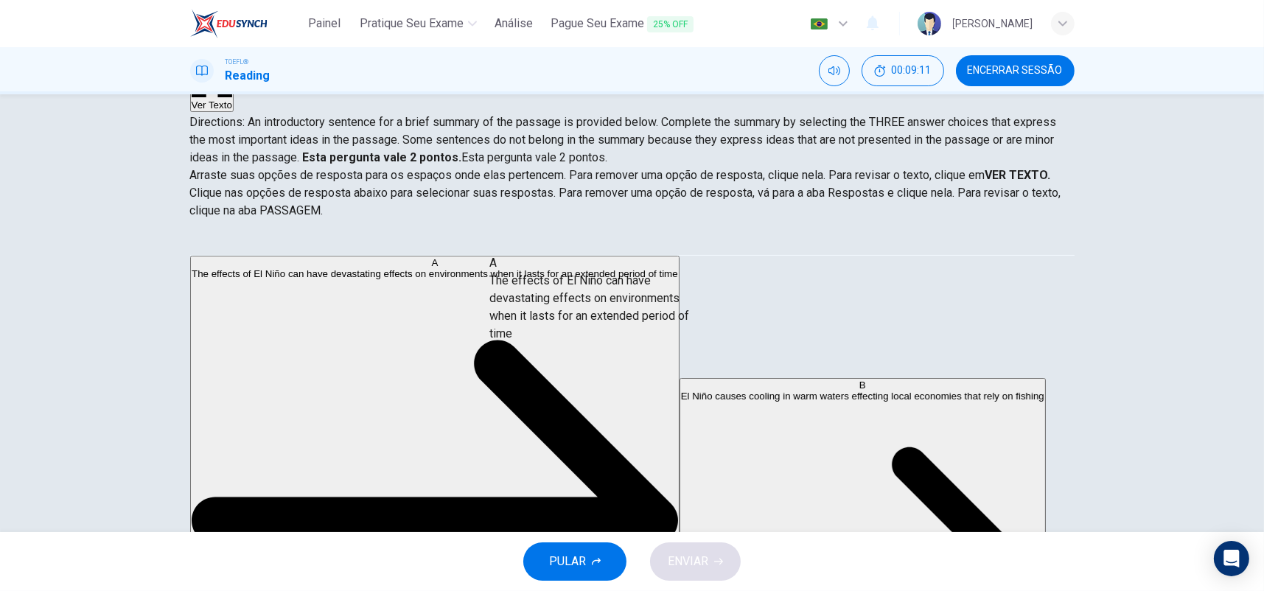
drag, startPoint x: 332, startPoint y: 301, endPoint x: 616, endPoint y: 316, distance: 284.9
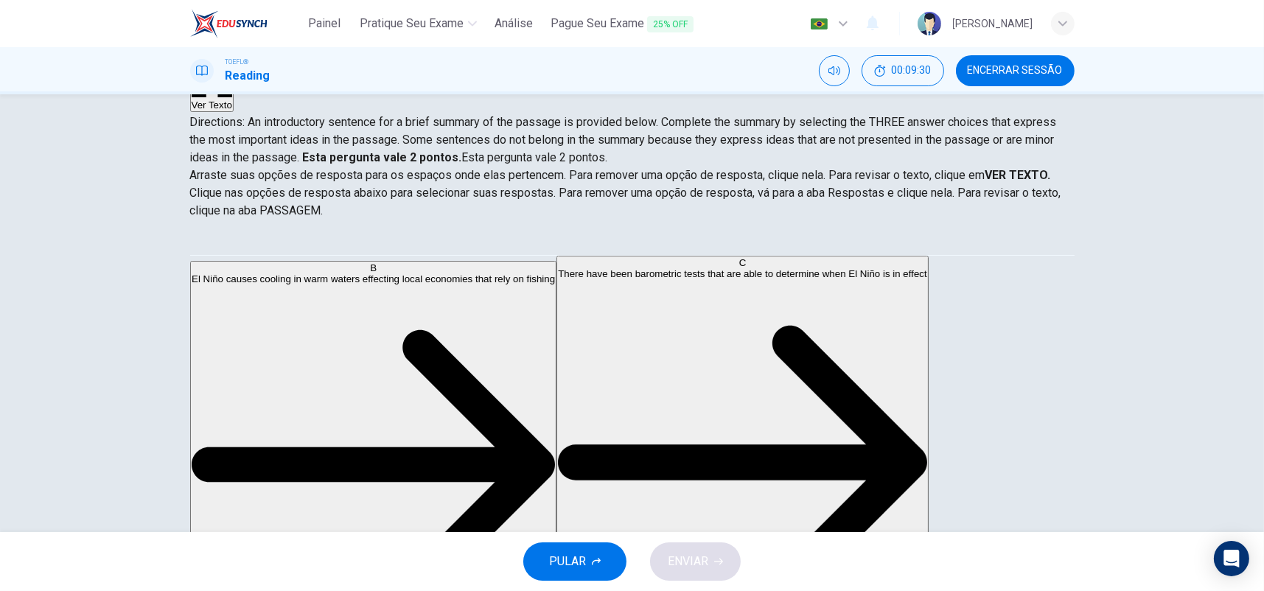
scroll to position [147, 0]
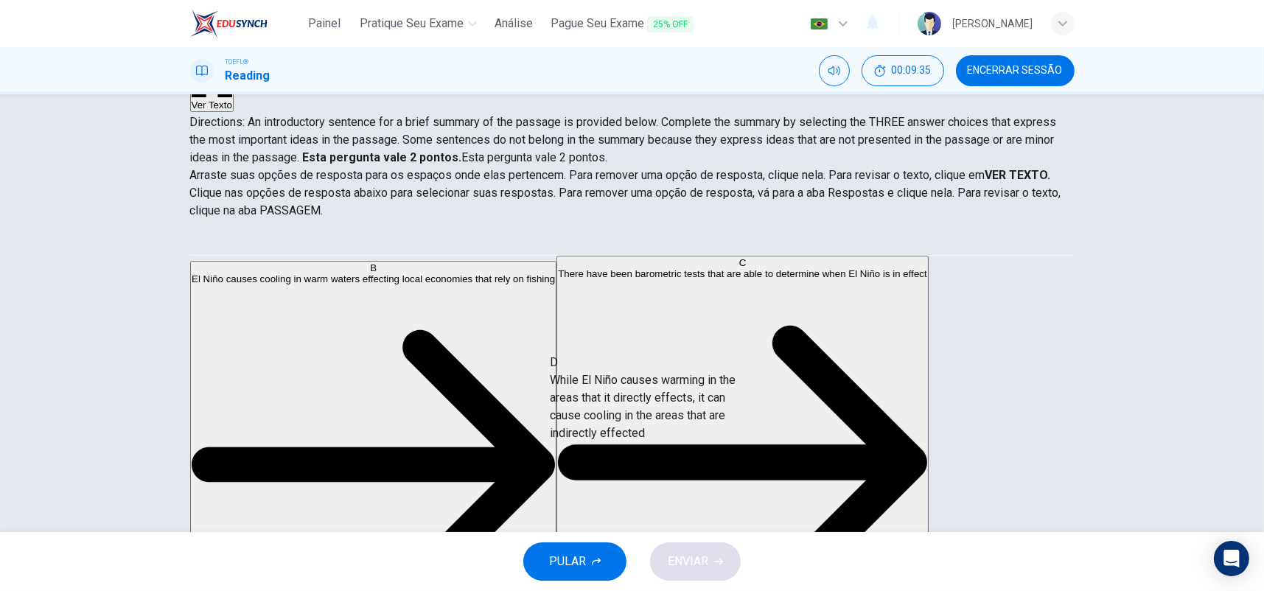
drag, startPoint x: 315, startPoint y: 324, endPoint x: 685, endPoint y: 419, distance: 382.1
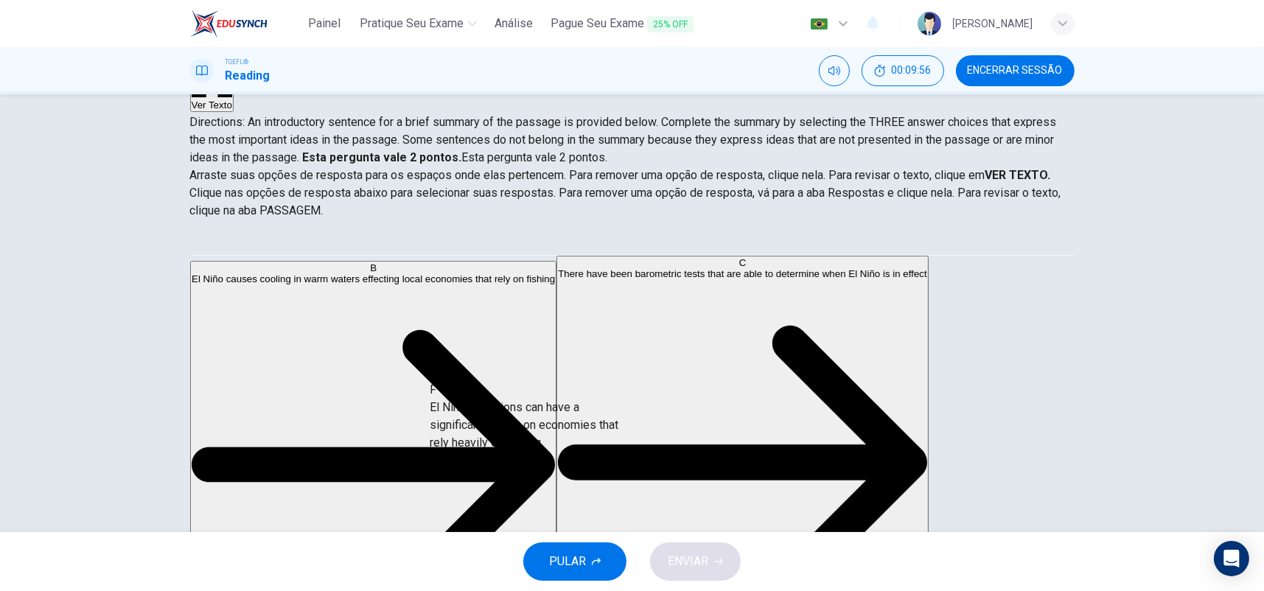
scroll to position [21, 0]
drag, startPoint x: 302, startPoint y: 417, endPoint x: 577, endPoint y: 420, distance: 275.0
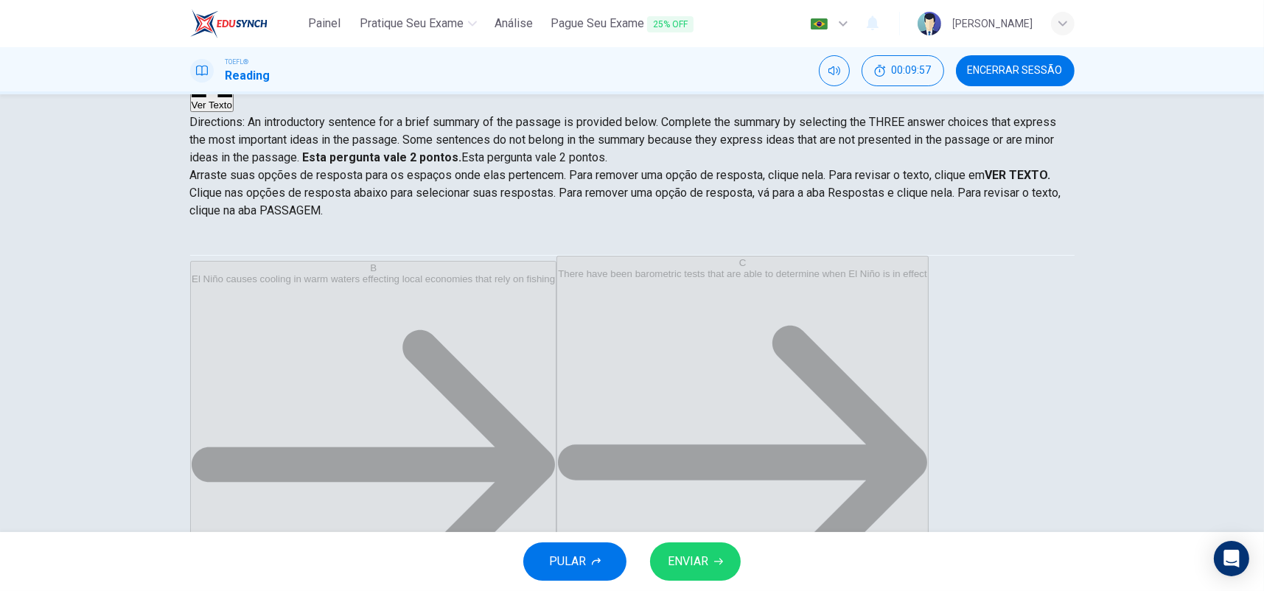
scroll to position [26, 0]
click at [699, 560] on span "ENVIAR" at bounding box center [688, 561] width 41 height 21
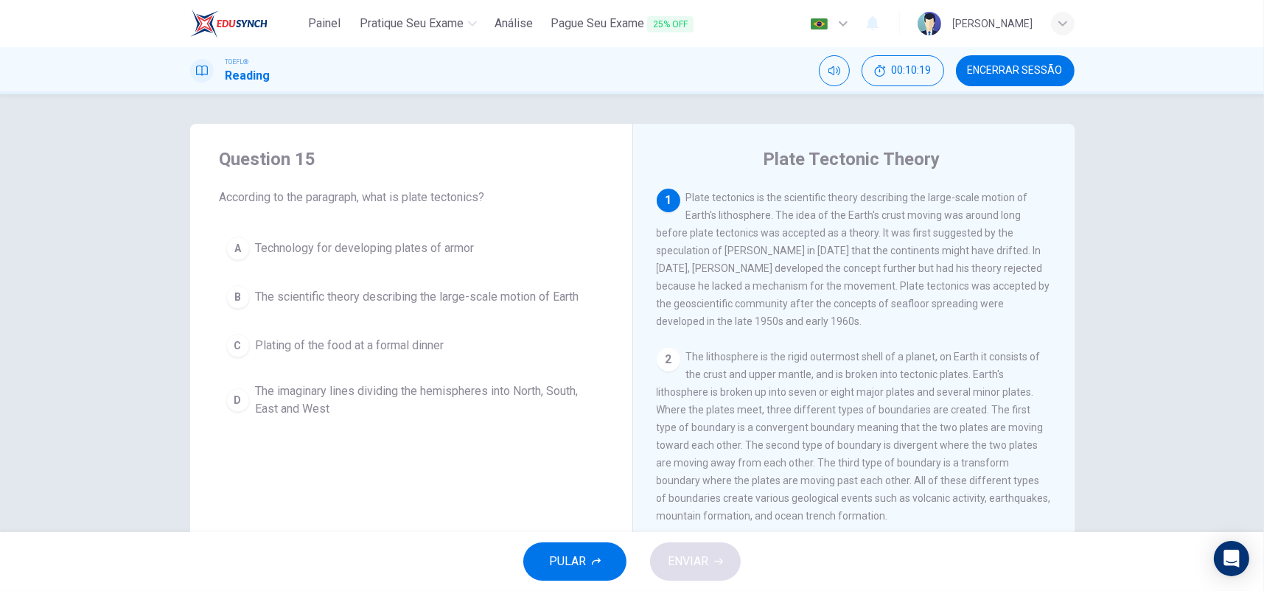
click at [567, 291] on span "The scientific theory describing the large-scale motion of Earth" at bounding box center [418, 297] width 324 height 18
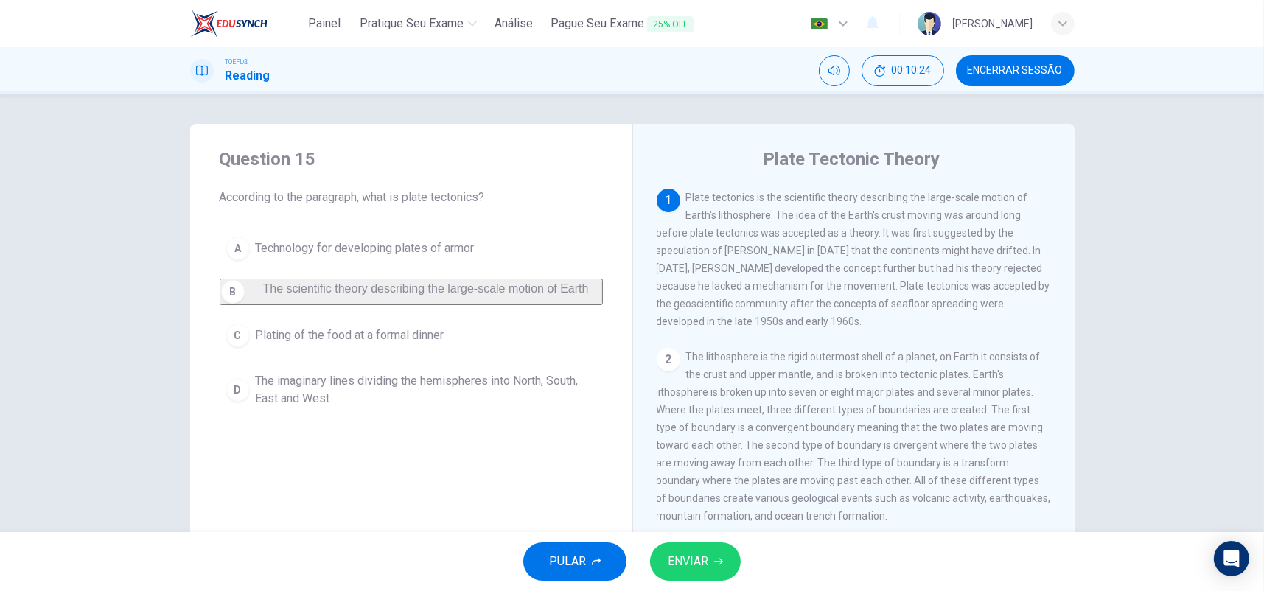
click at [709, 560] on button "ENVIAR" at bounding box center [695, 562] width 91 height 38
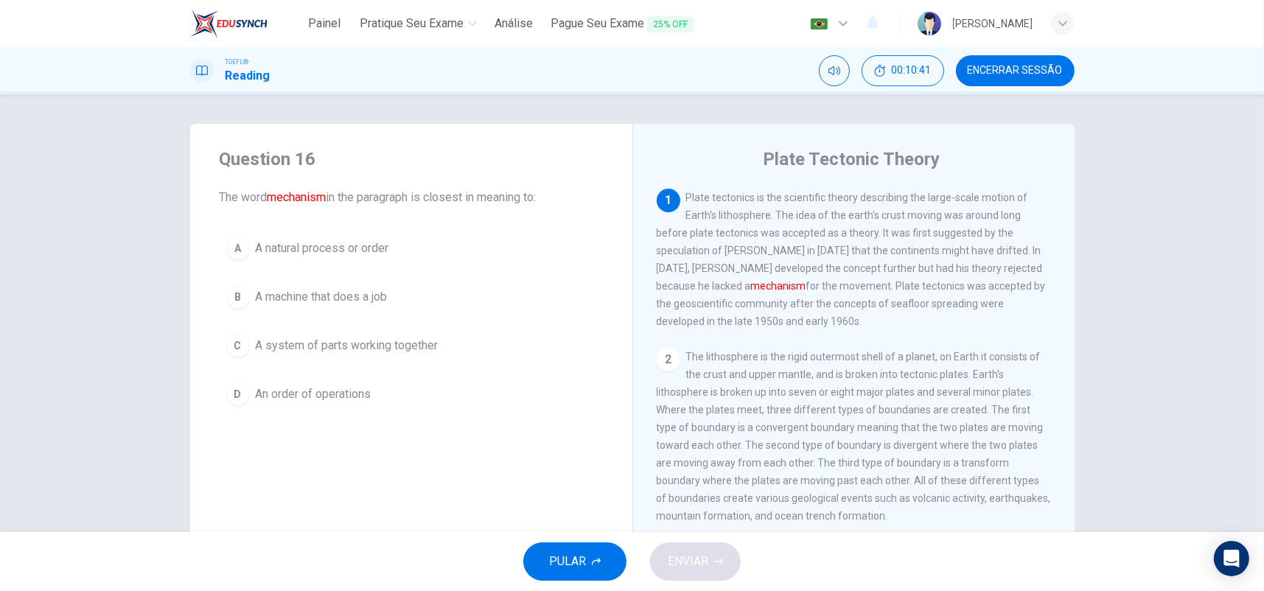
click at [389, 345] on span "A system of parts working together" at bounding box center [347, 346] width 183 height 18
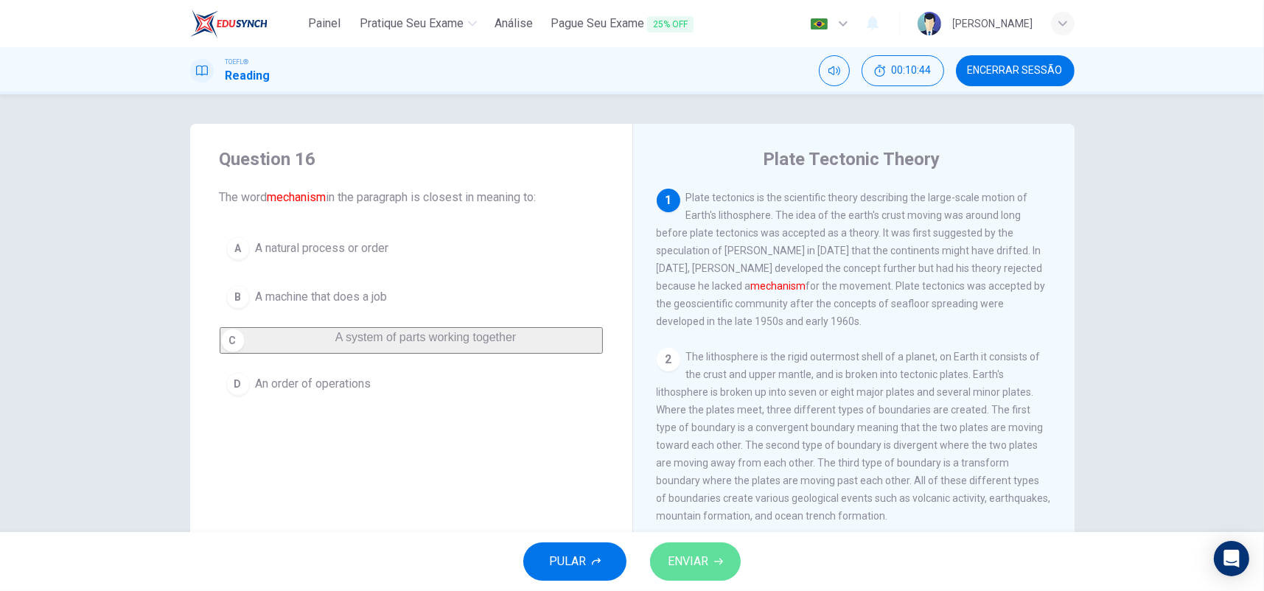
click at [689, 557] on span "ENVIAR" at bounding box center [688, 561] width 41 height 21
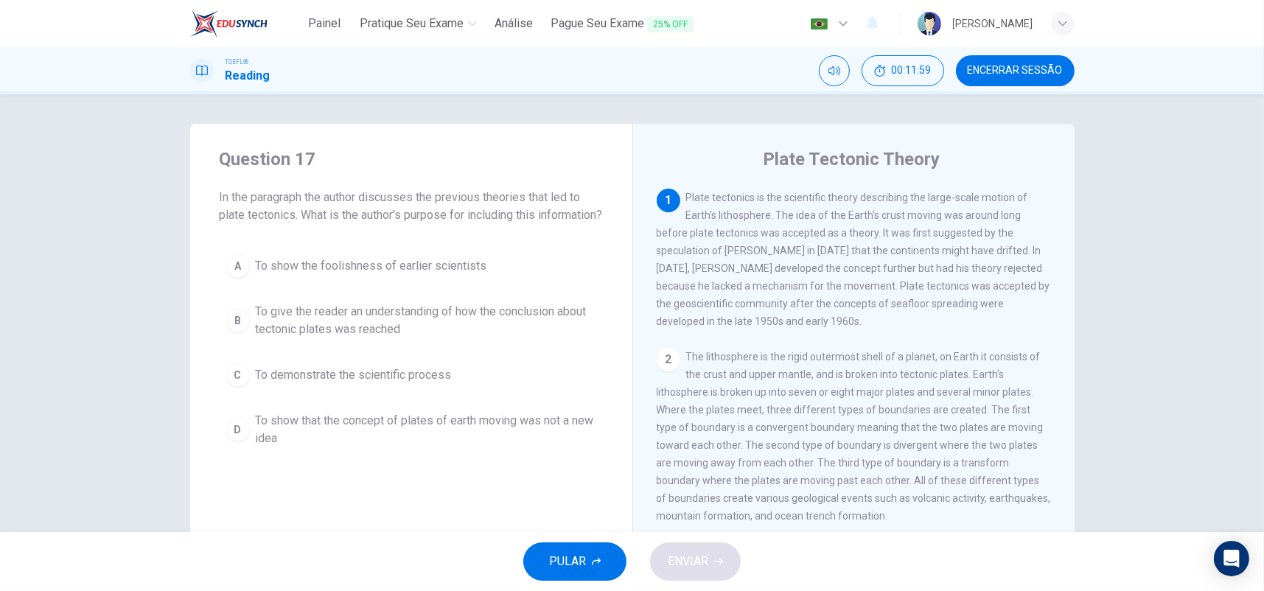
click at [405, 338] on span "To give the reader an understanding of how the conclusion about tectonic plates…" at bounding box center [426, 320] width 341 height 35
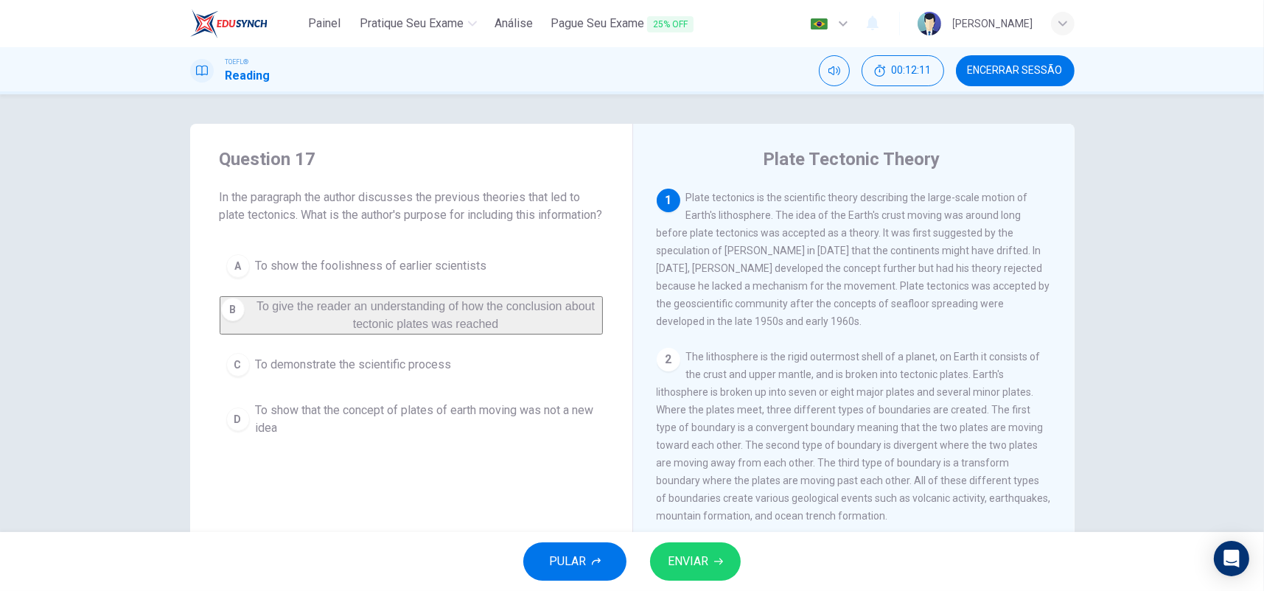
click at [406, 437] on span "To show that the concept of plates of earth moving was not a new idea" at bounding box center [426, 419] width 341 height 35
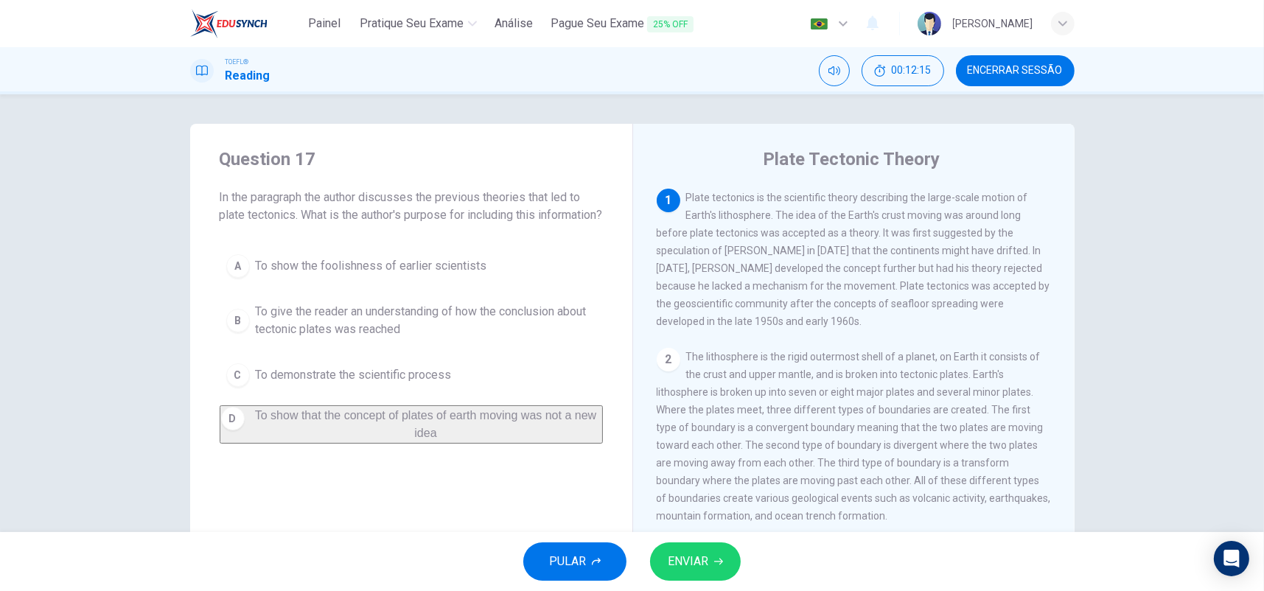
click at [693, 554] on span "ENVIAR" at bounding box center [688, 561] width 41 height 21
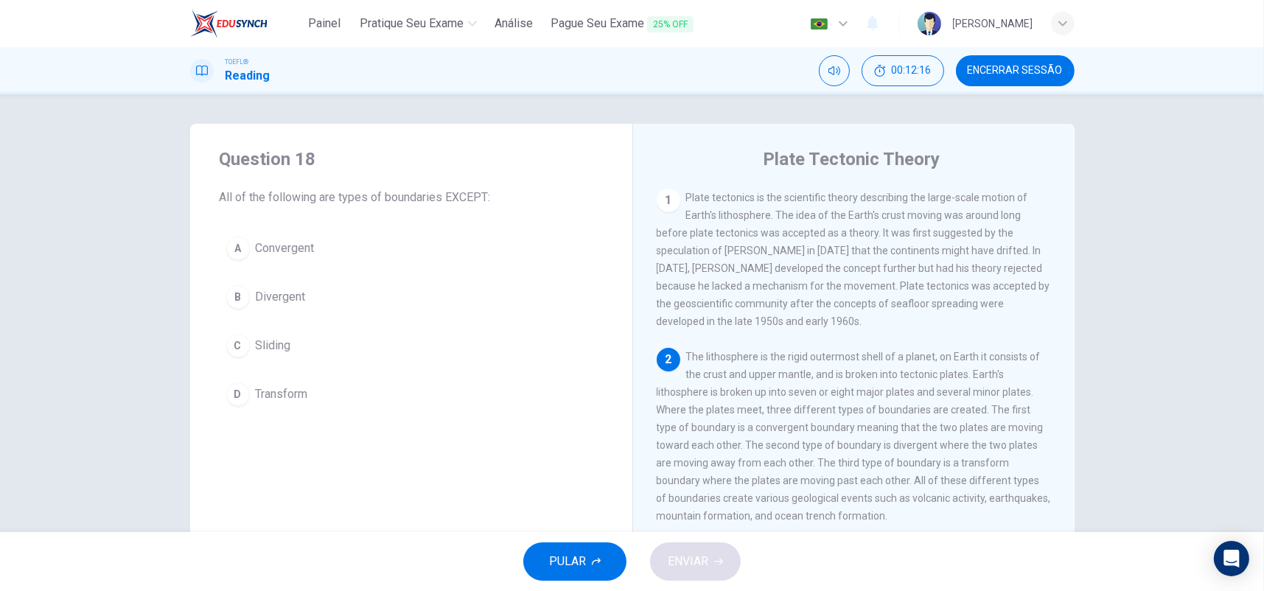
scroll to position [72, 0]
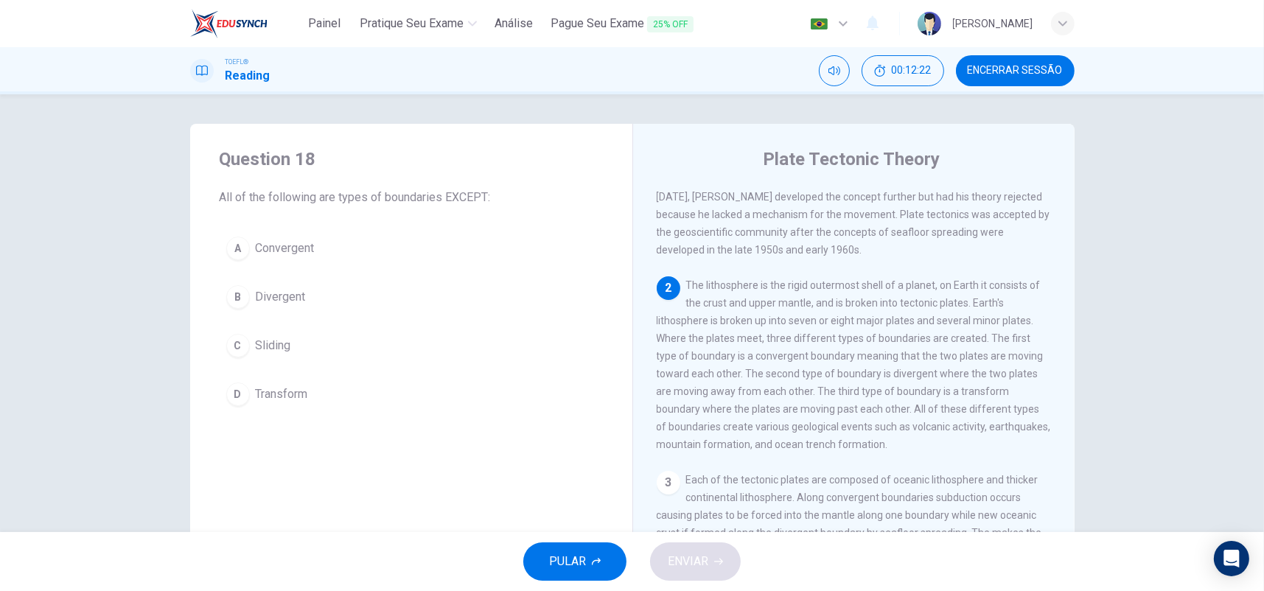
click at [300, 387] on span "Transform" at bounding box center [282, 395] width 52 height 18
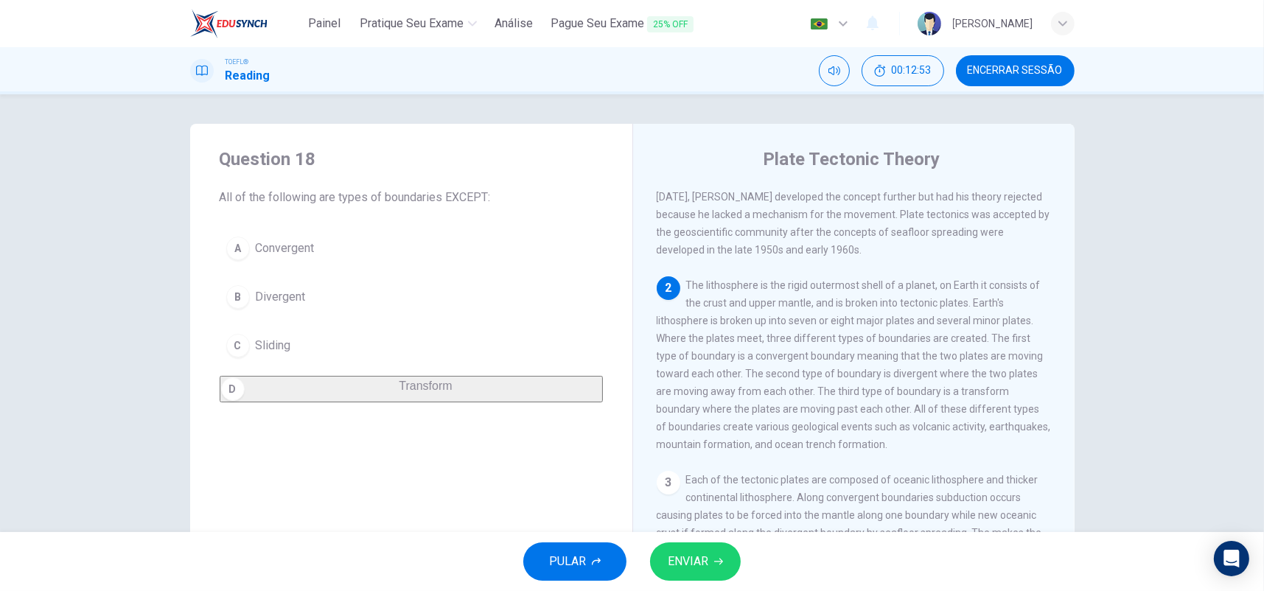
click at [346, 345] on button "C Sliding" at bounding box center [411, 345] width 383 height 37
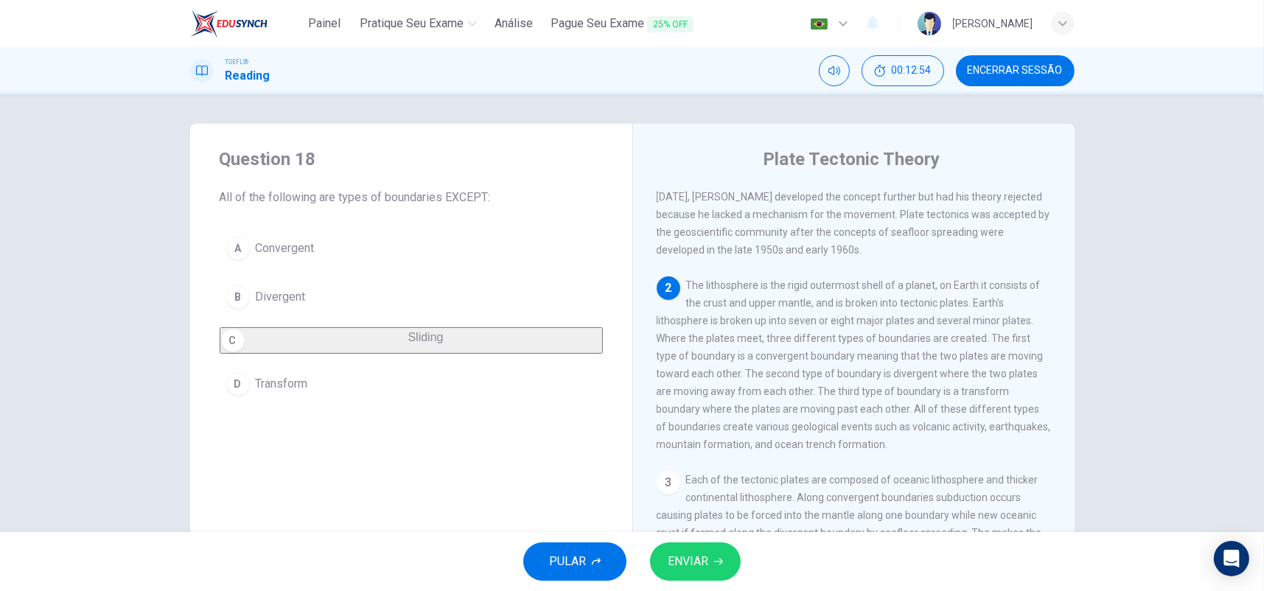
click at [709, 560] on button "ENVIAR" at bounding box center [695, 562] width 91 height 38
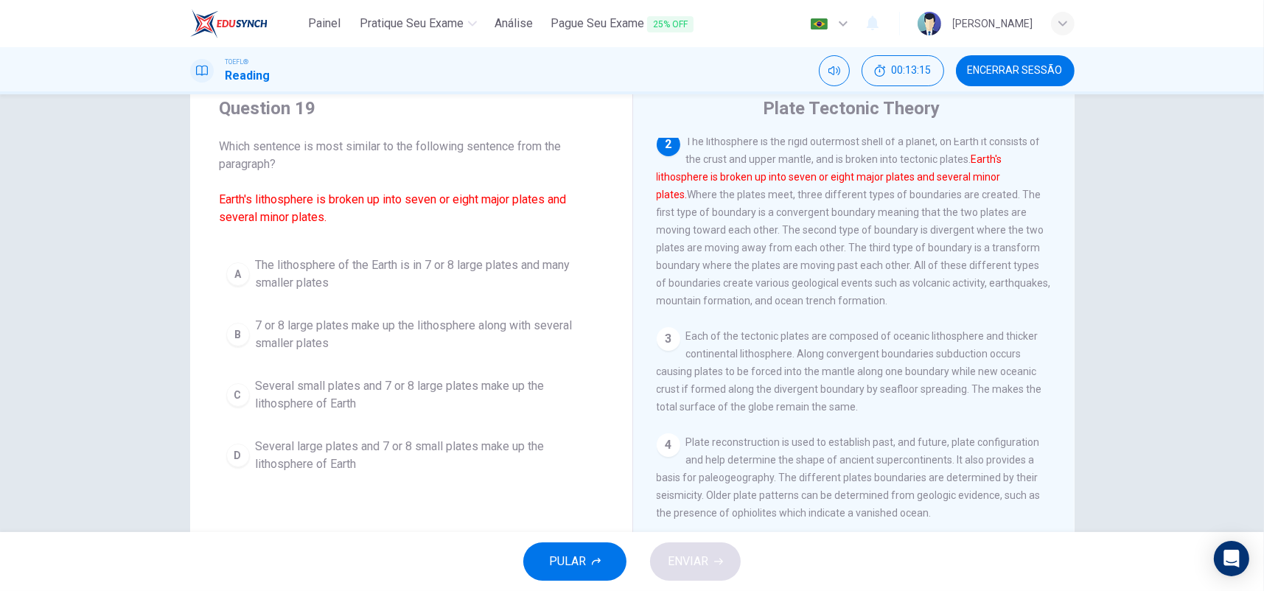
scroll to position [74, 0]
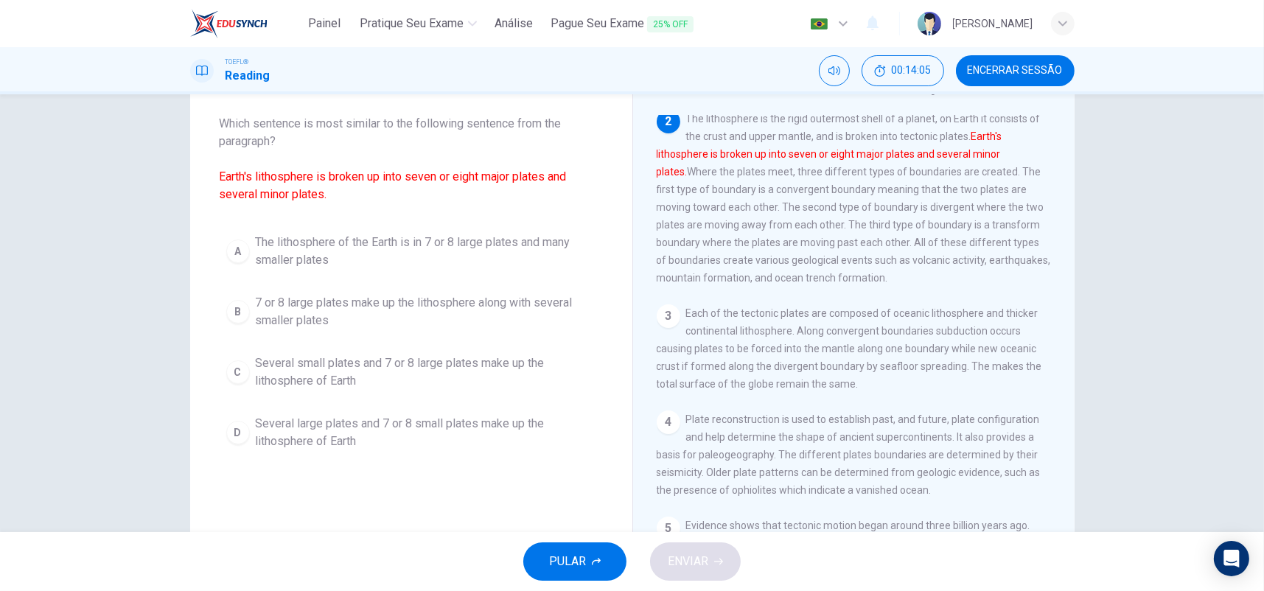
click at [512, 238] on span "The lithosphere of the Earth is in 7 or 8 large plates and many smaller plates" at bounding box center [426, 251] width 341 height 35
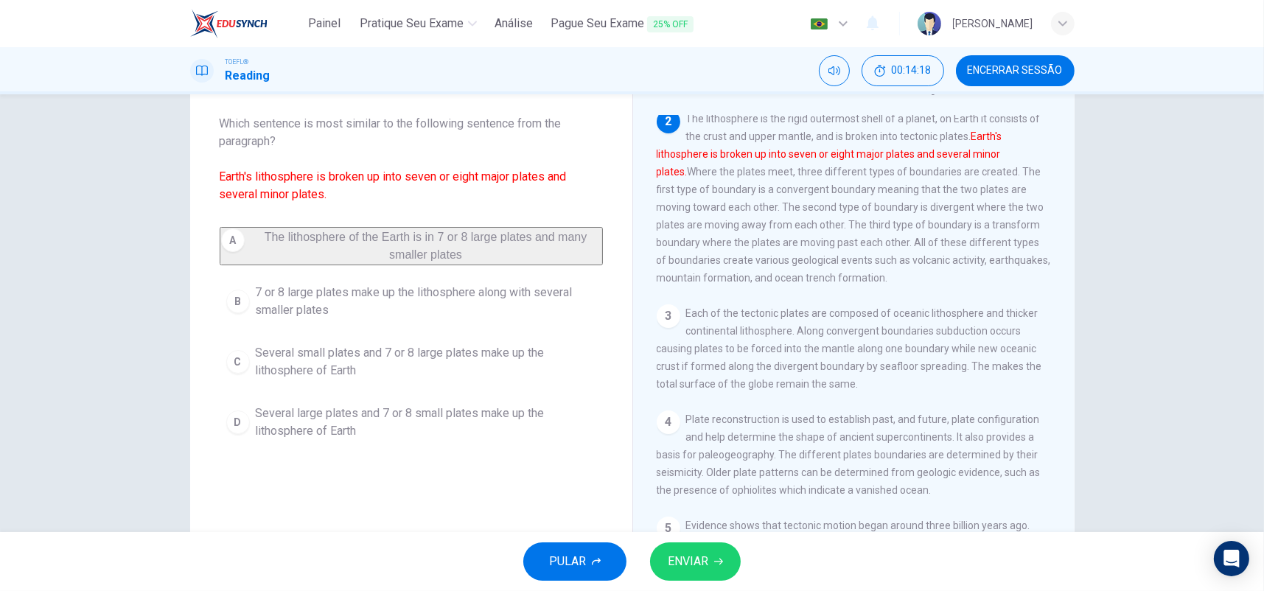
click at [686, 559] on span "ENVIAR" at bounding box center [688, 561] width 41 height 21
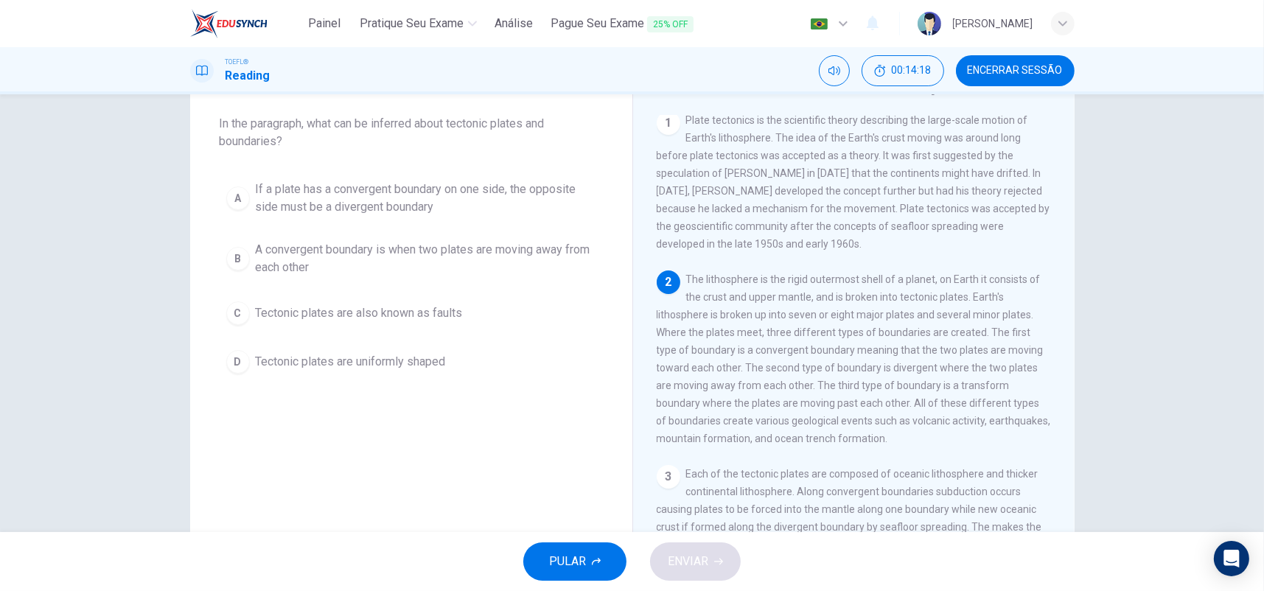
scroll to position [0, 0]
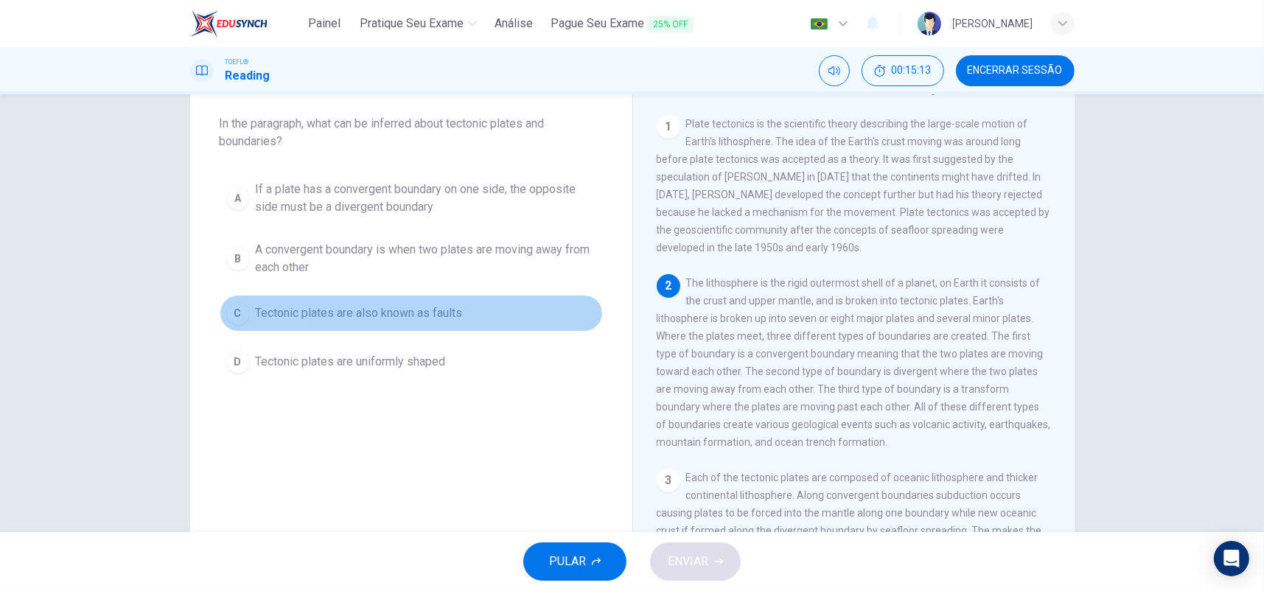
click at [443, 311] on span "Tectonic plates are also known as faults" at bounding box center [359, 313] width 207 height 18
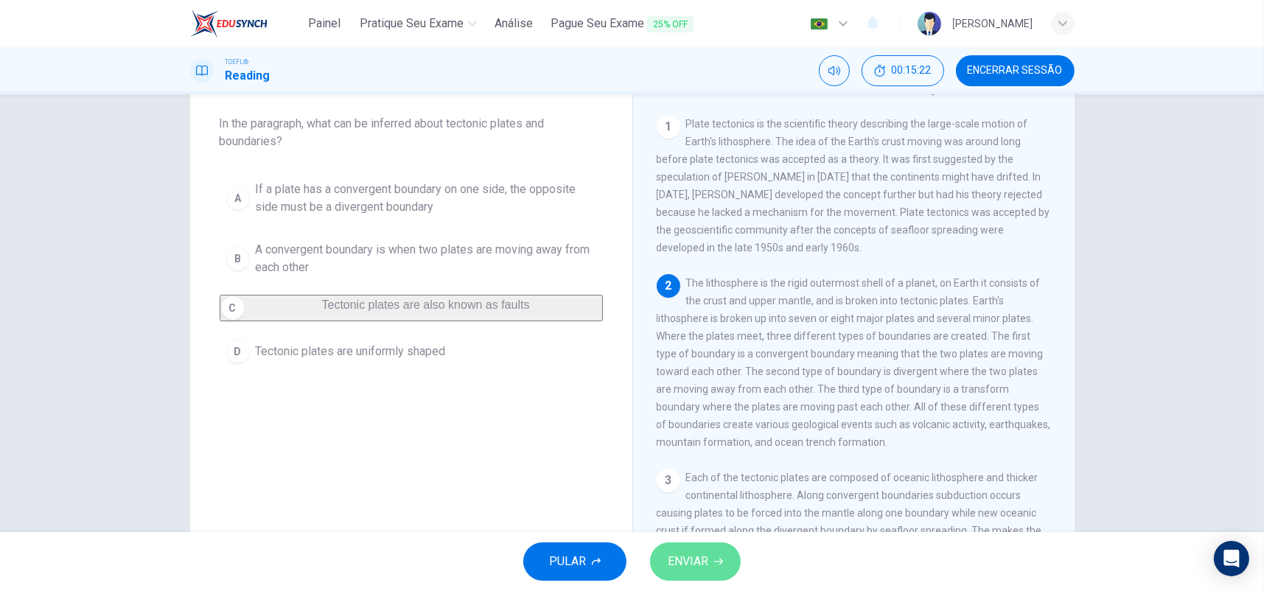
click at [677, 554] on span "ENVIAR" at bounding box center [688, 561] width 41 height 21
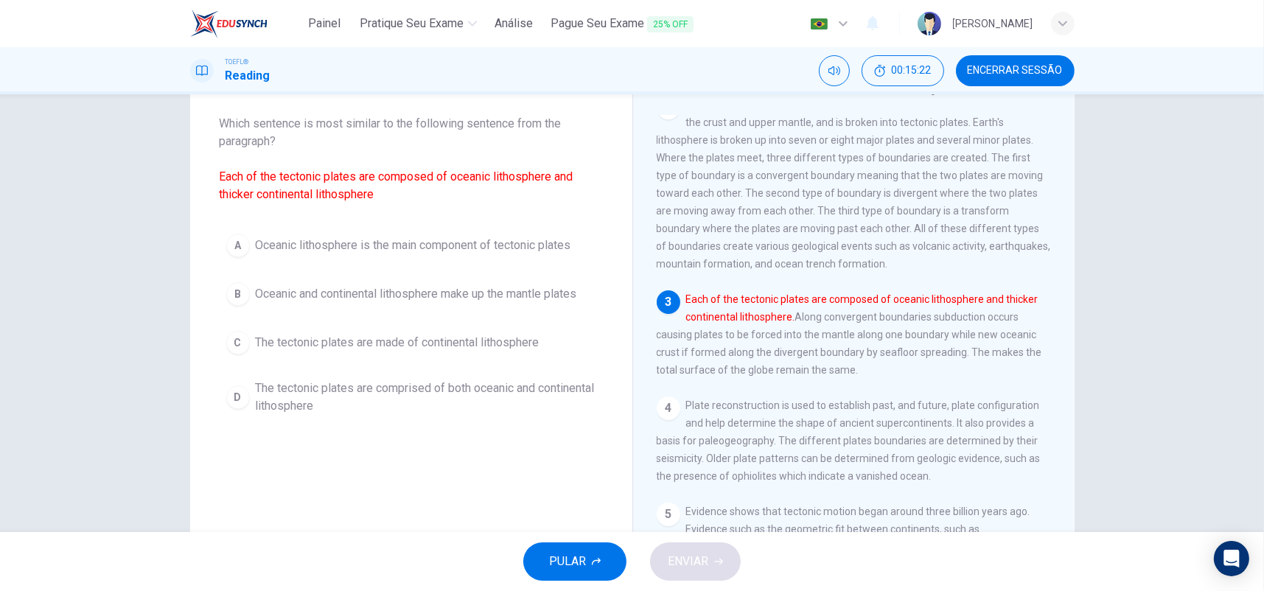
scroll to position [181, 0]
click at [331, 414] on span "The tectonic plates are comprised of both oceanic and continental lithosphere" at bounding box center [426, 397] width 341 height 35
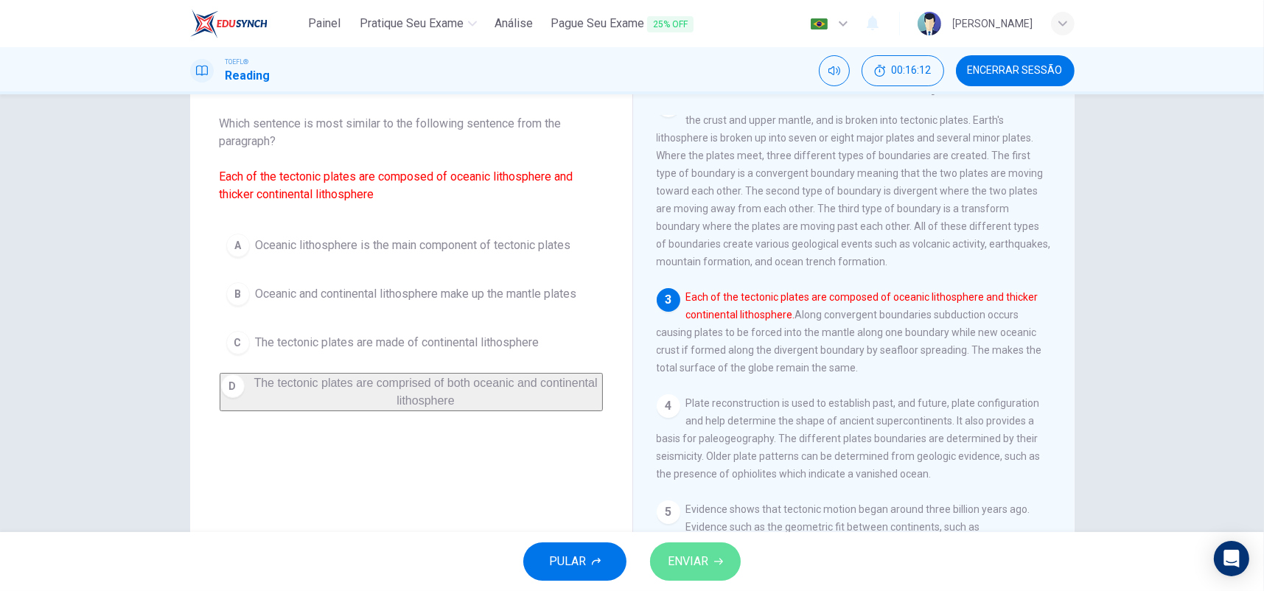
click at [679, 547] on button "ENVIAR" at bounding box center [695, 562] width 91 height 38
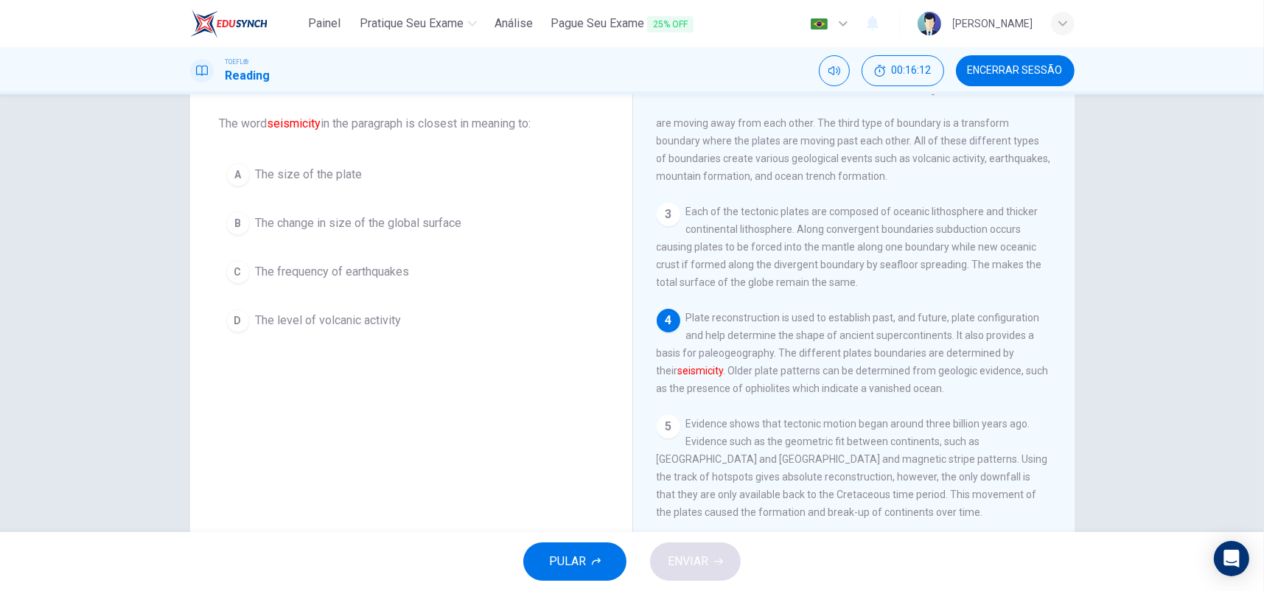
scroll to position [288, 0]
click at [307, 222] on span "The change in size of the global surface" at bounding box center [359, 224] width 206 height 18
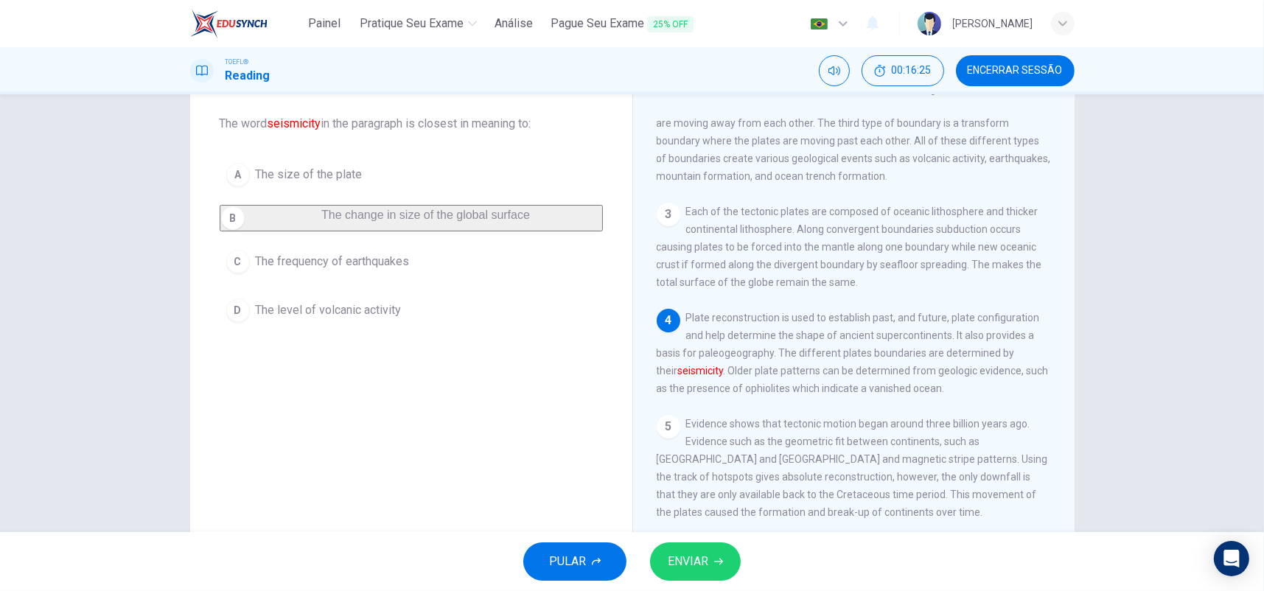
click at [697, 562] on span "ENVIAR" at bounding box center [688, 561] width 41 height 21
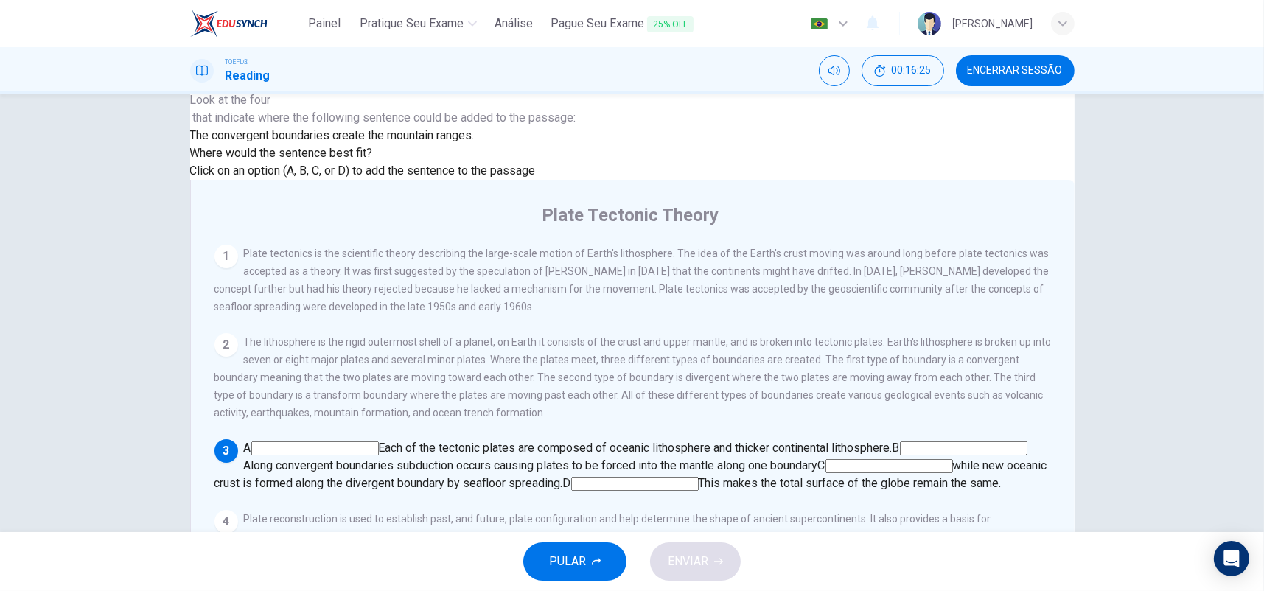
scroll to position [201, 0]
click at [953, 459] on input at bounding box center [890, 466] width 128 height 14
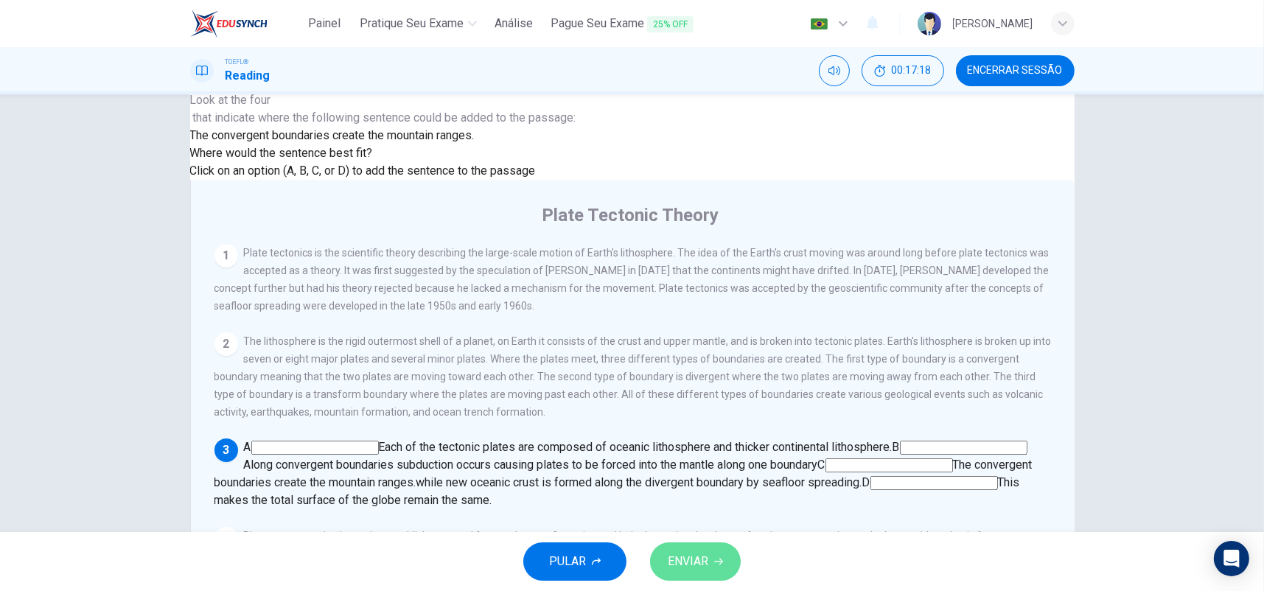
click at [708, 568] on span "ENVIAR" at bounding box center [688, 561] width 41 height 21
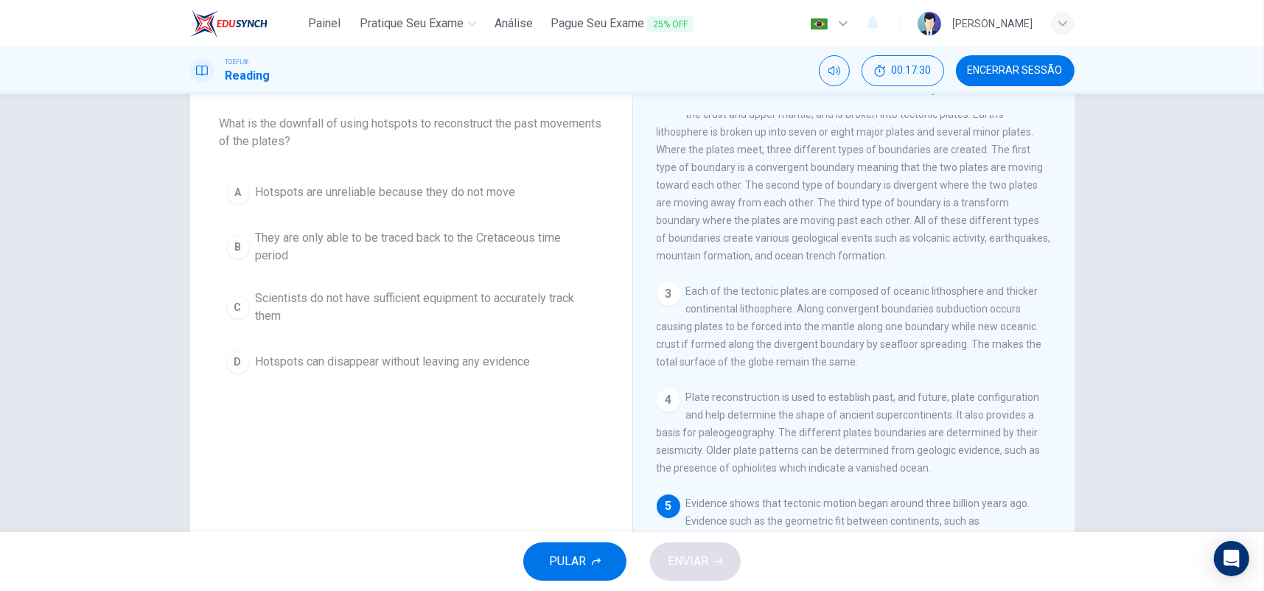
scroll to position [288, 0]
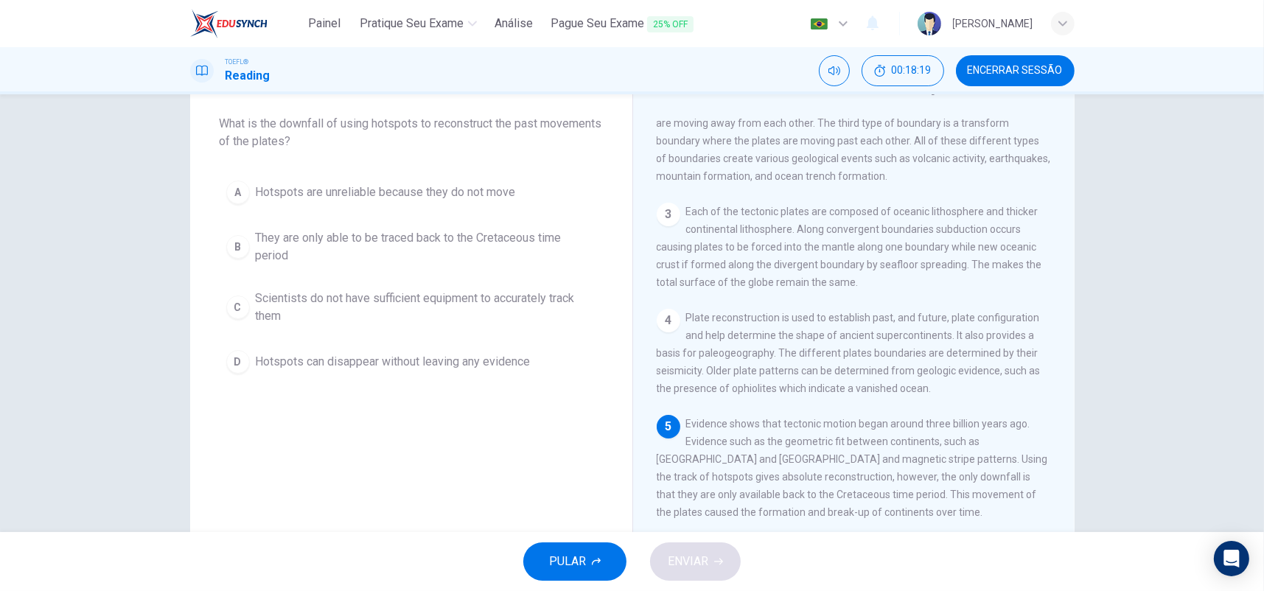
click at [467, 243] on span "They are only able to be traced back to the Cretaceous time period" at bounding box center [426, 246] width 341 height 35
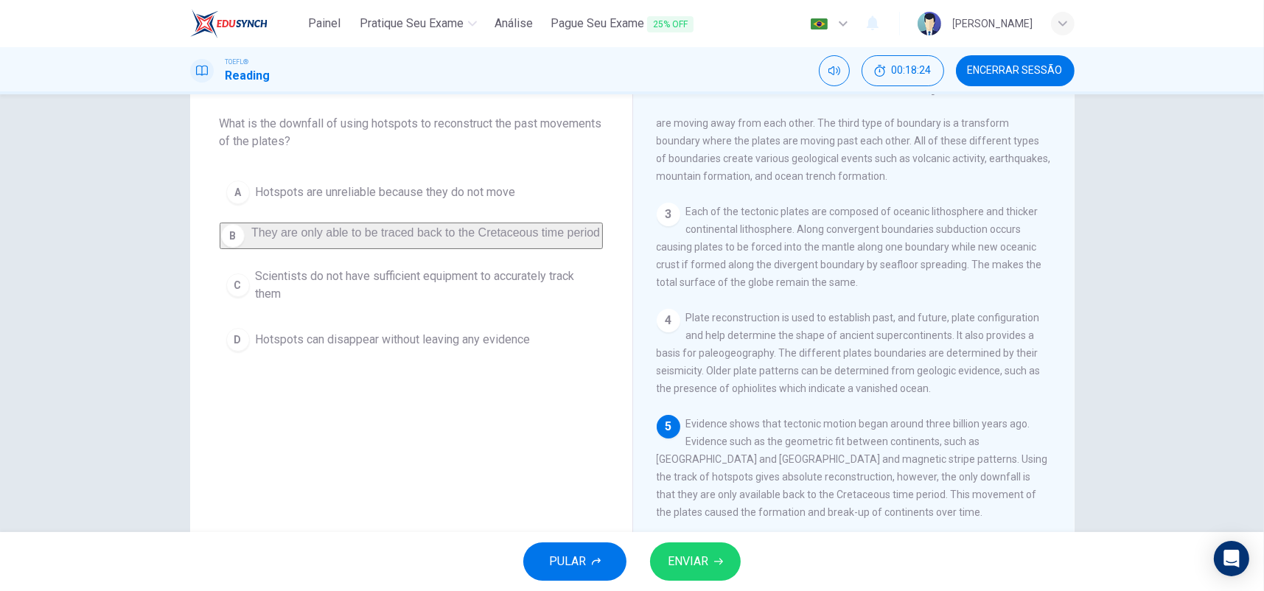
click at [697, 562] on span "ENVIAR" at bounding box center [688, 561] width 41 height 21
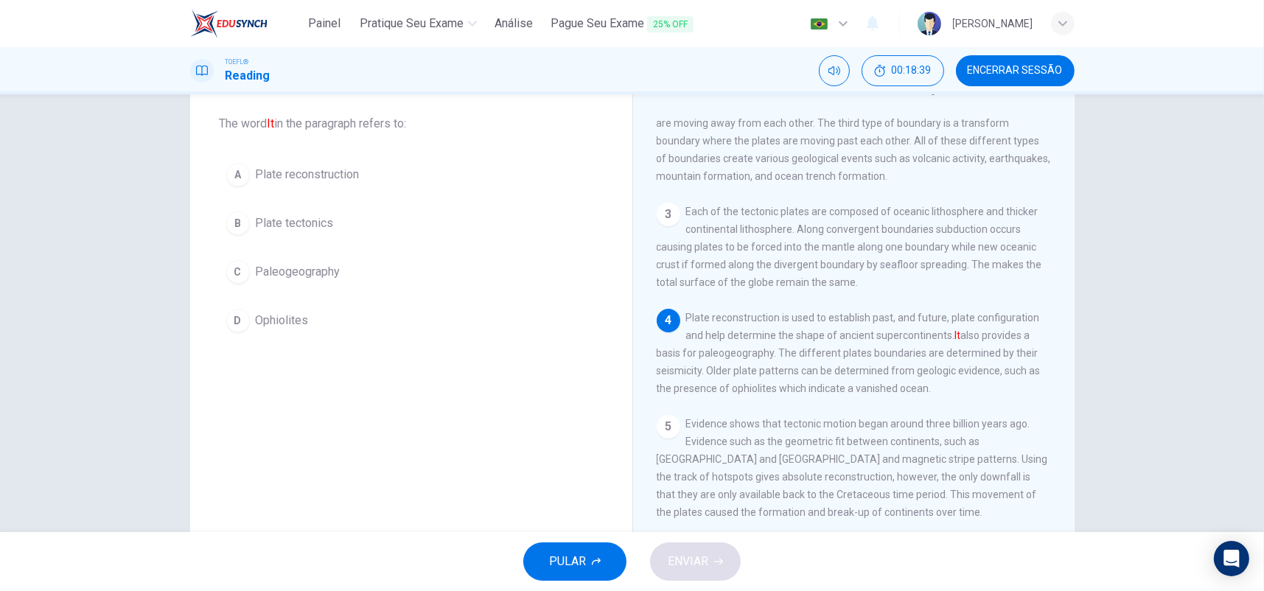
click at [313, 176] on span "Plate reconstruction" at bounding box center [308, 175] width 104 height 18
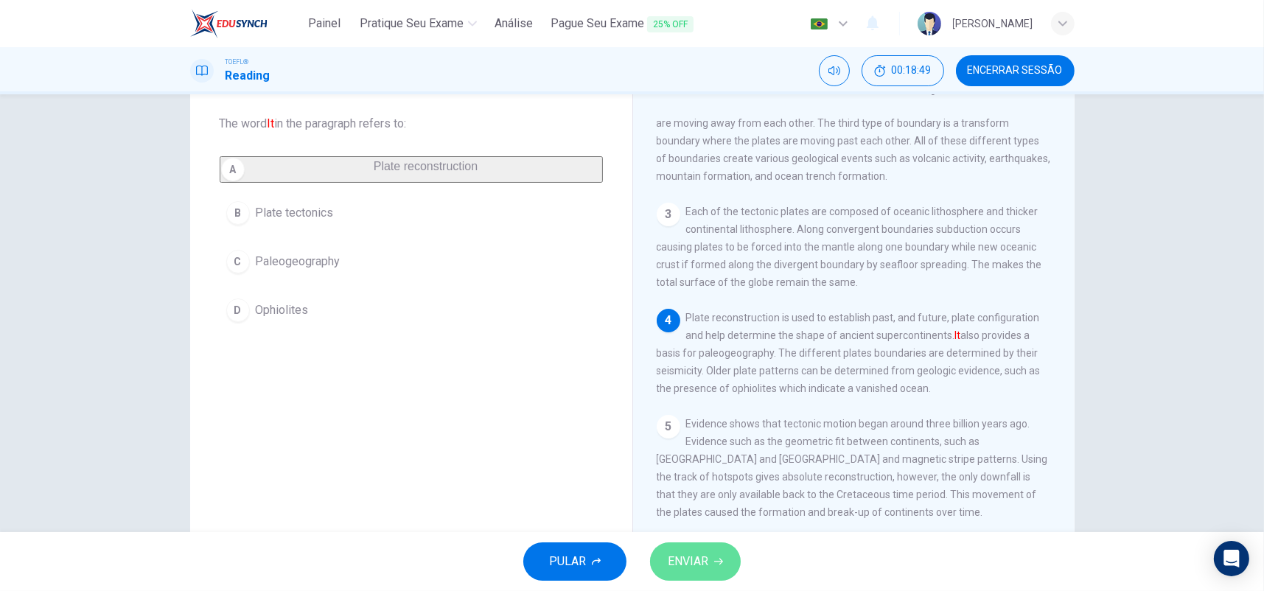
click at [711, 559] on button "ENVIAR" at bounding box center [695, 562] width 91 height 38
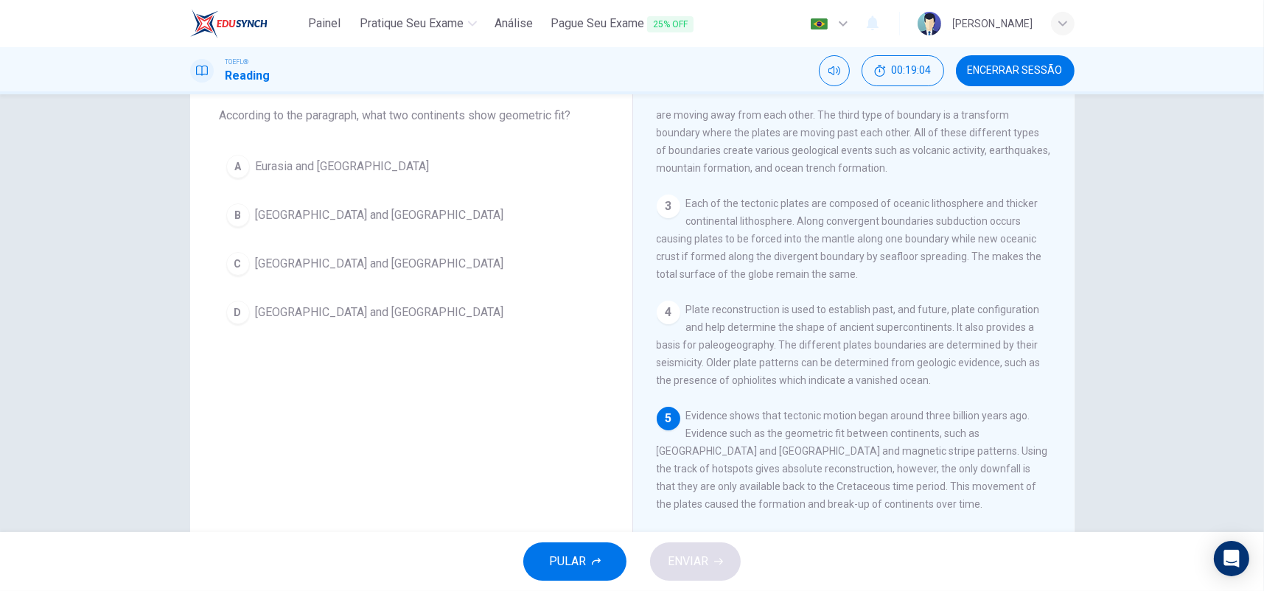
scroll to position [60, 0]
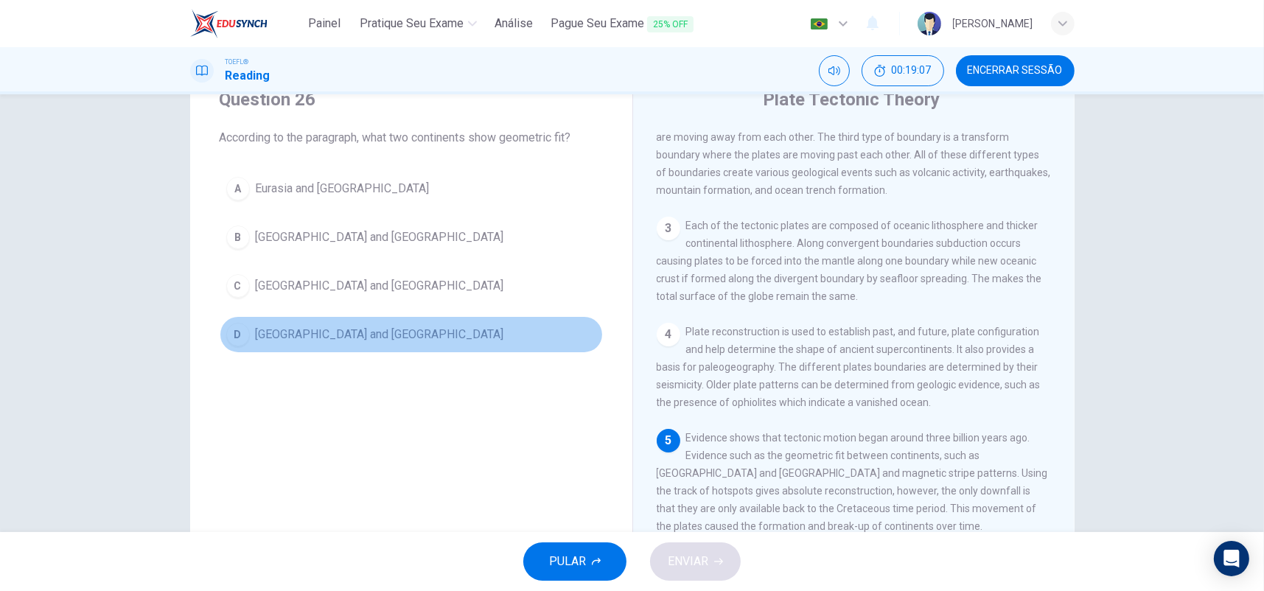
click at [319, 339] on span "[GEOGRAPHIC_DATA] and [GEOGRAPHIC_DATA]" at bounding box center [380, 335] width 248 height 18
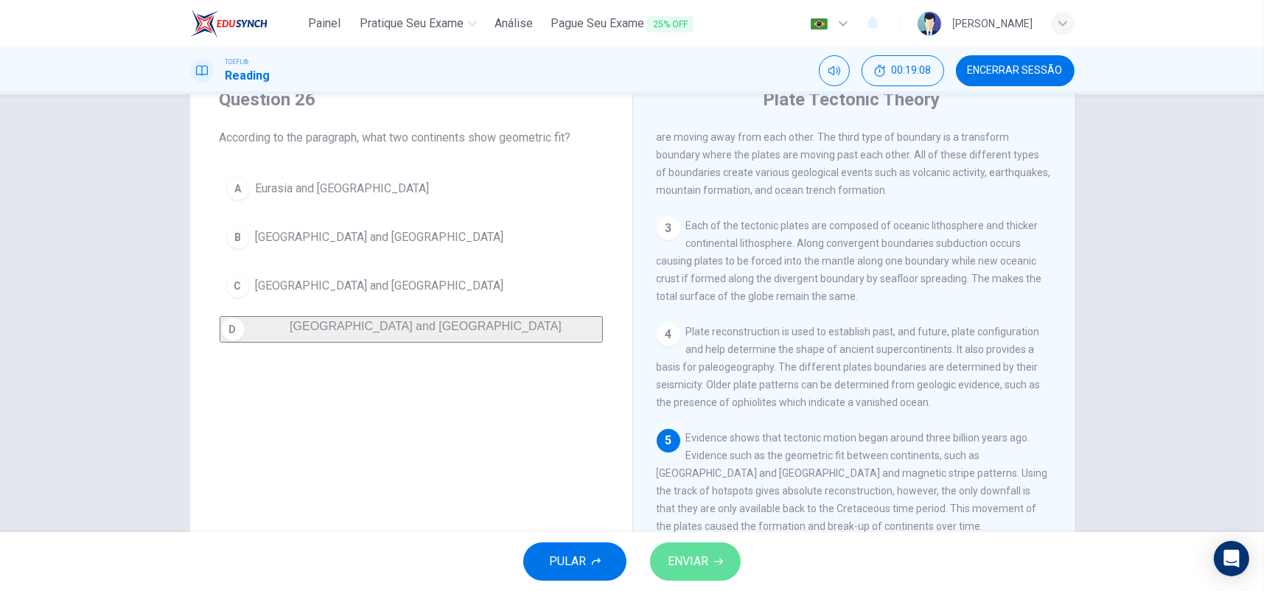
click at [719, 560] on icon "button" at bounding box center [718, 561] width 9 height 9
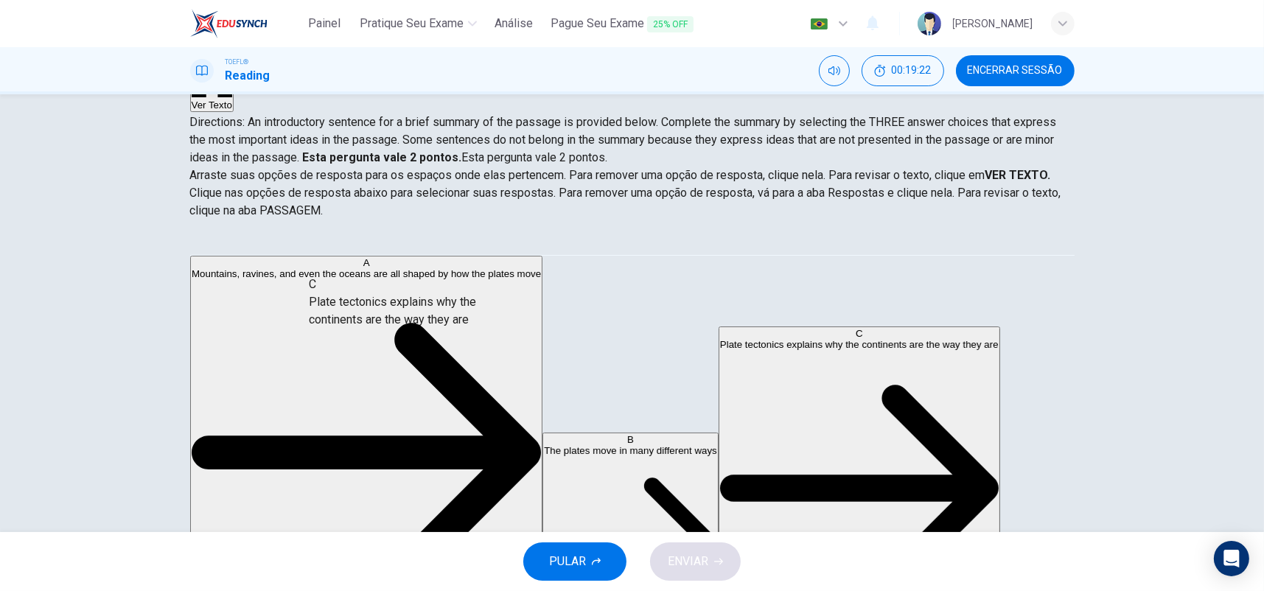
scroll to position [146, 0]
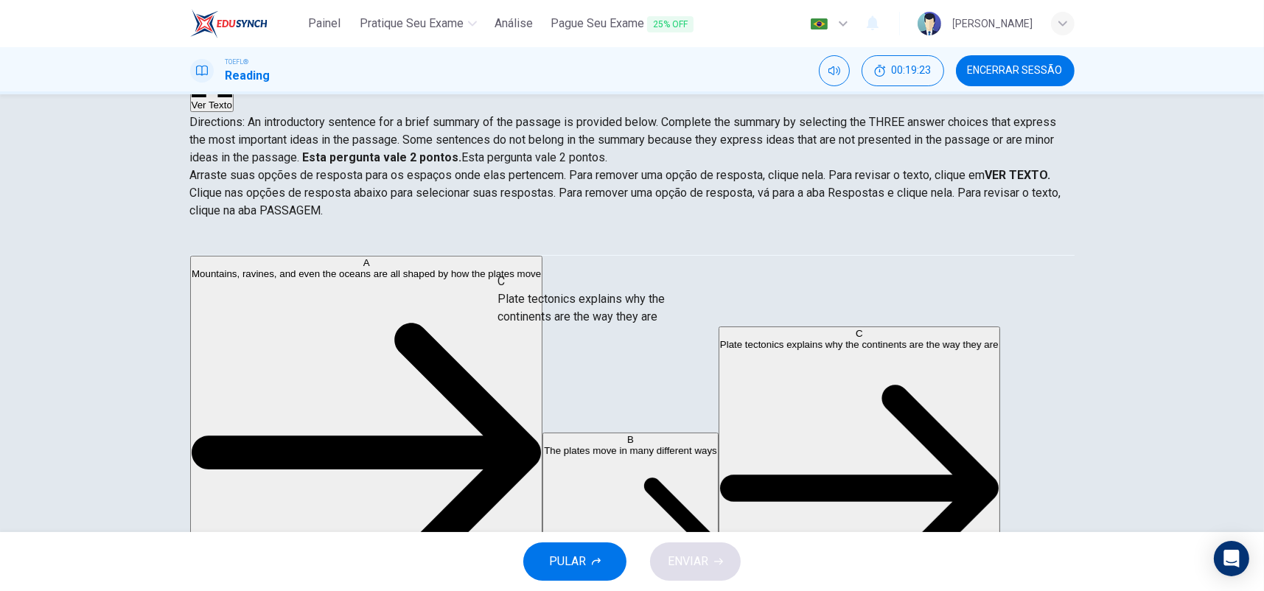
drag, startPoint x: 327, startPoint y: 300, endPoint x: 652, endPoint y: 321, distance: 325.8
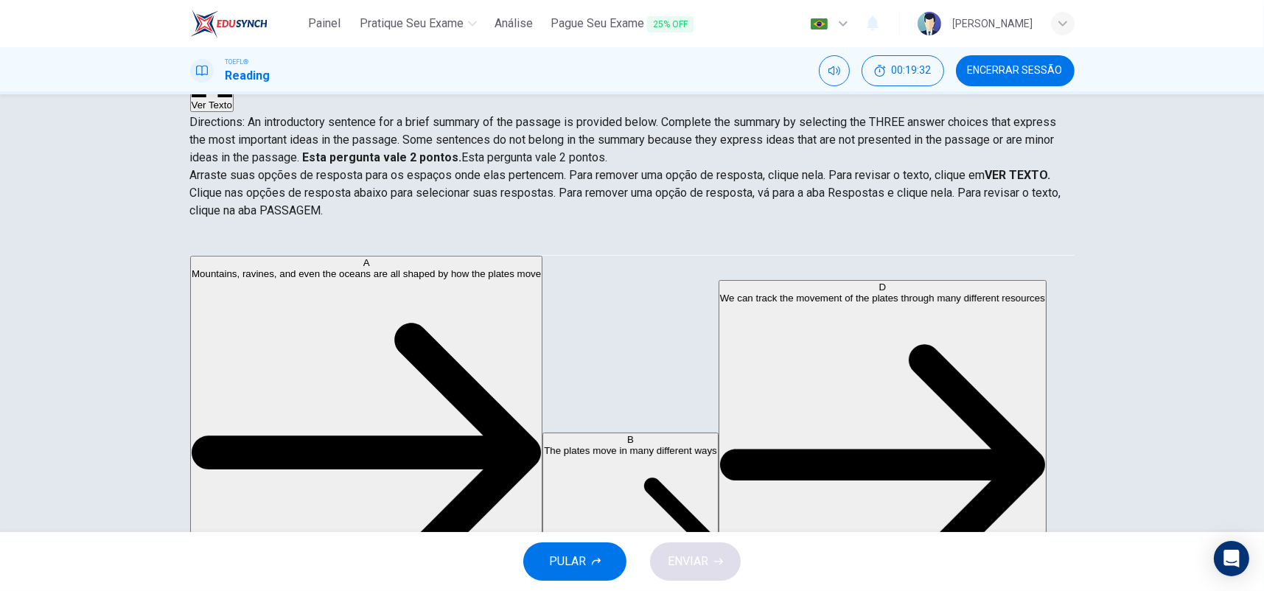
scroll to position [221, 0]
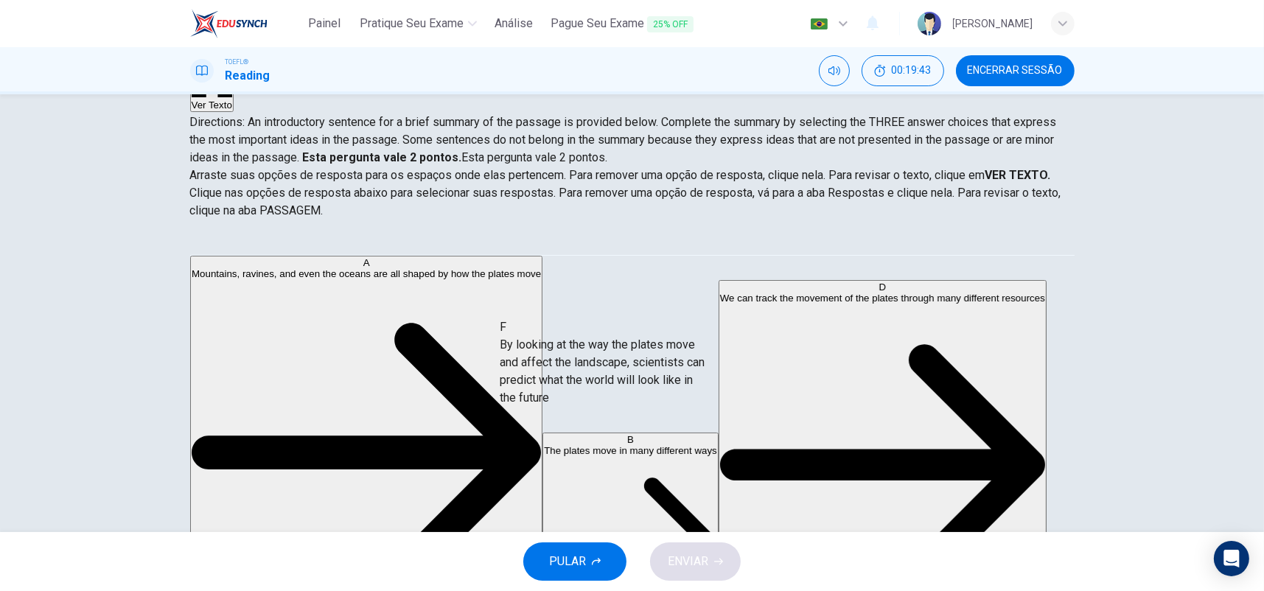
drag, startPoint x: 332, startPoint y: 416, endPoint x: 621, endPoint y: 357, distance: 294.9
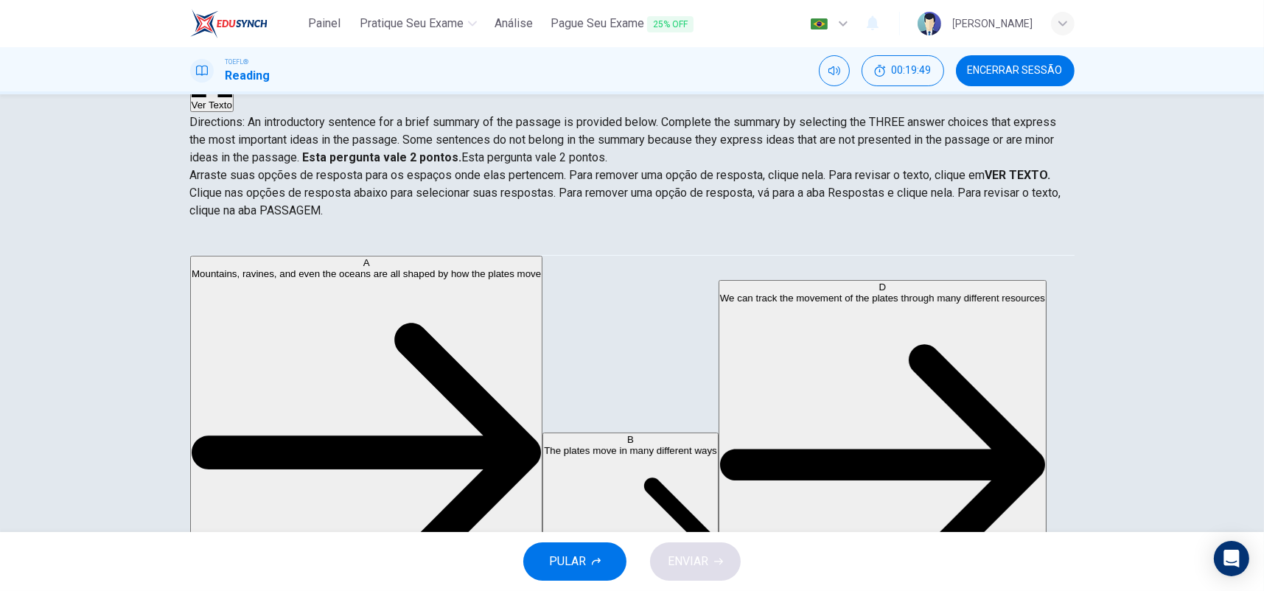
scroll to position [0, 0]
drag, startPoint x: 302, startPoint y: 286, endPoint x: 572, endPoint y: 431, distance: 306.1
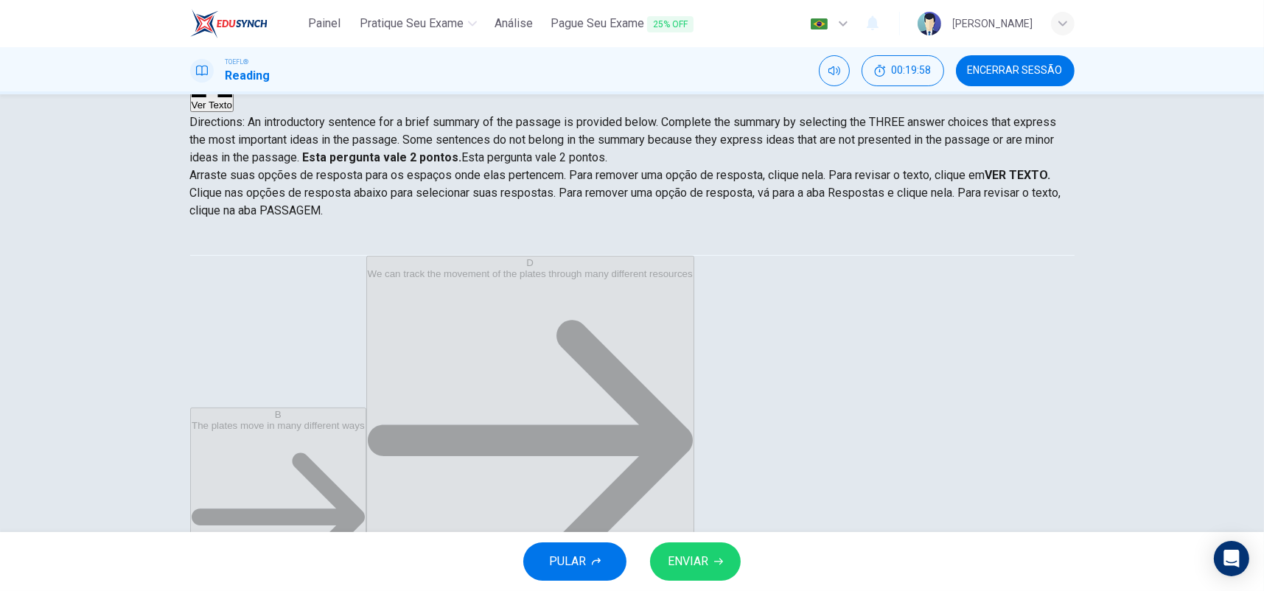
click at [702, 571] on span "ENVIAR" at bounding box center [688, 561] width 41 height 21
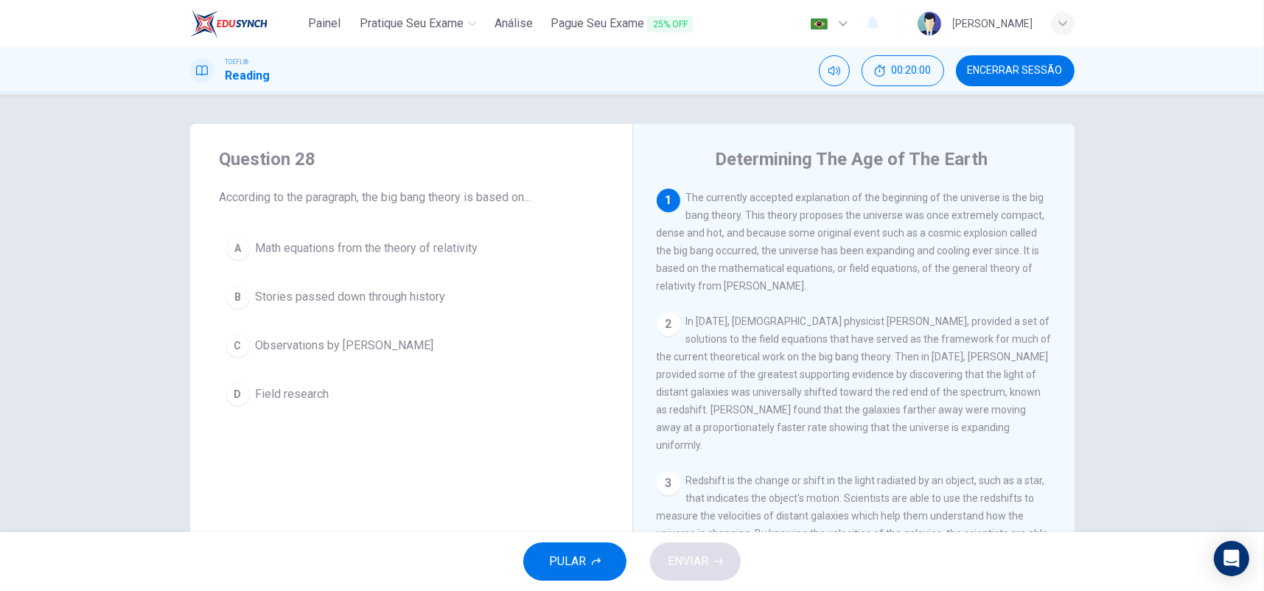
click at [1044, 69] on span "Encerrar Sessão" at bounding box center [1015, 71] width 95 height 12
